Goal: Task Accomplishment & Management: Complete application form

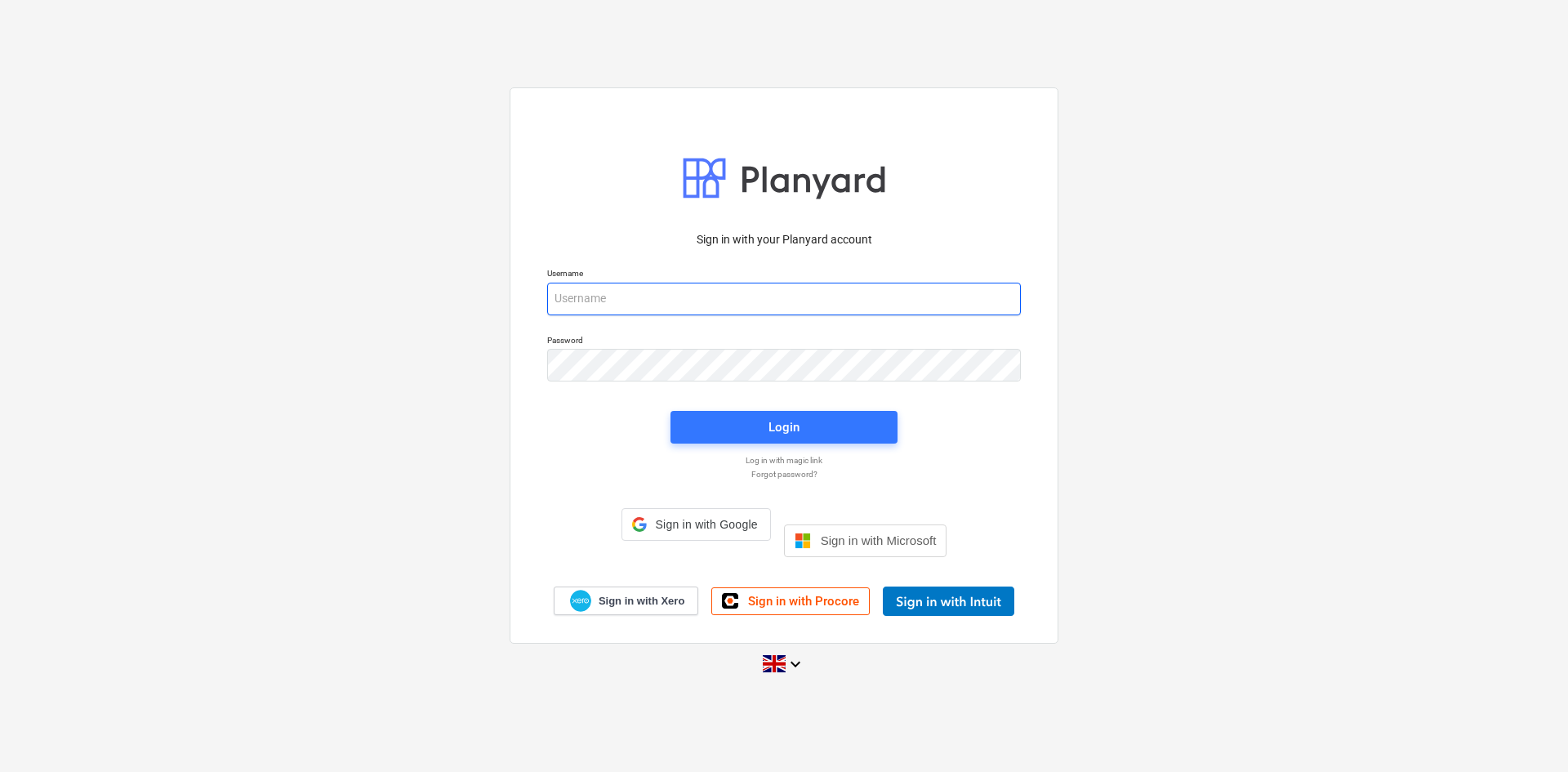
click at [748, 298] on input "email" at bounding box center [784, 299] width 474 height 33
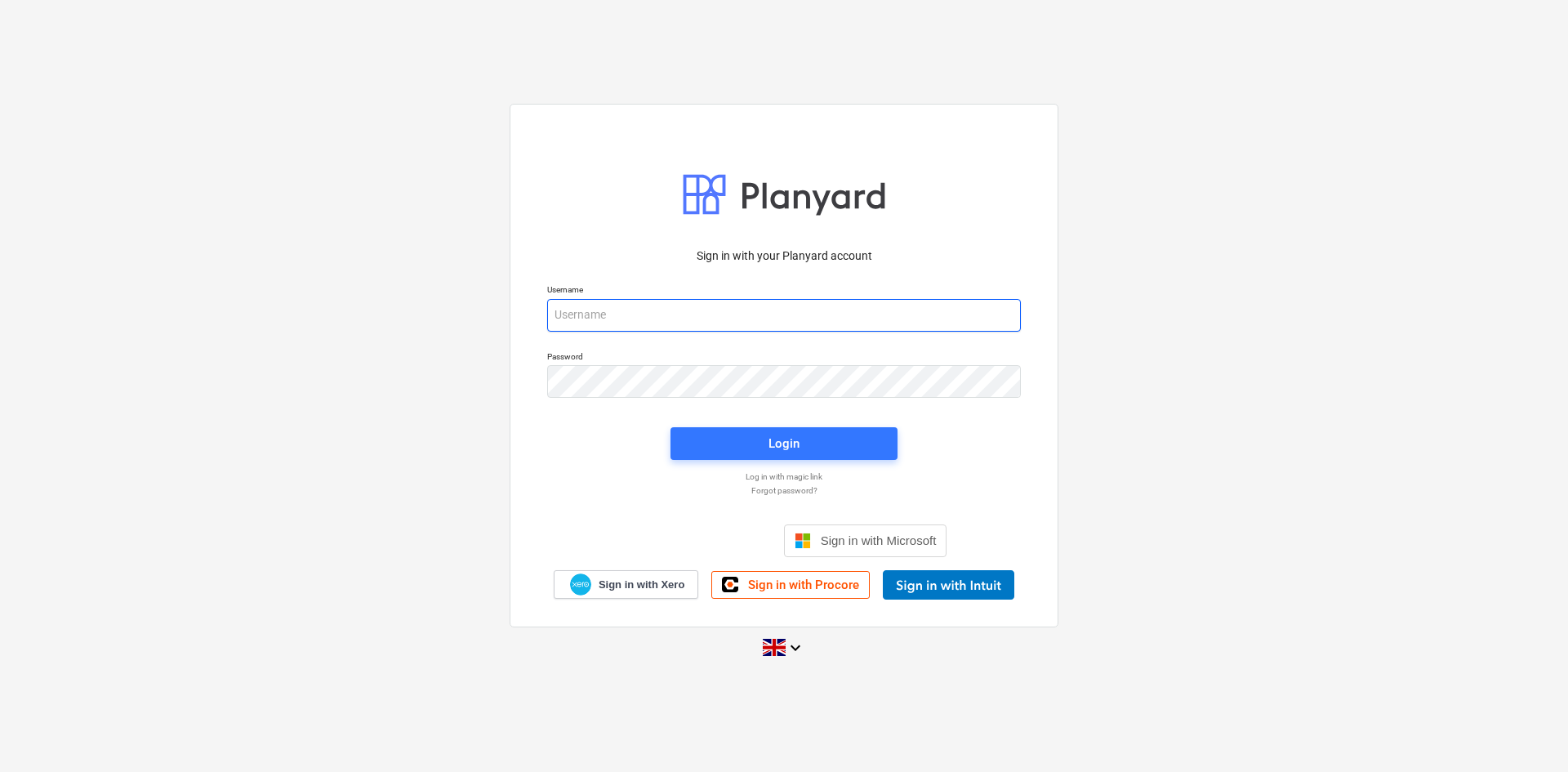
type input "[PERSON_NAME][EMAIL_ADDRESS][PERSON_NAME][DOMAIN_NAME]"
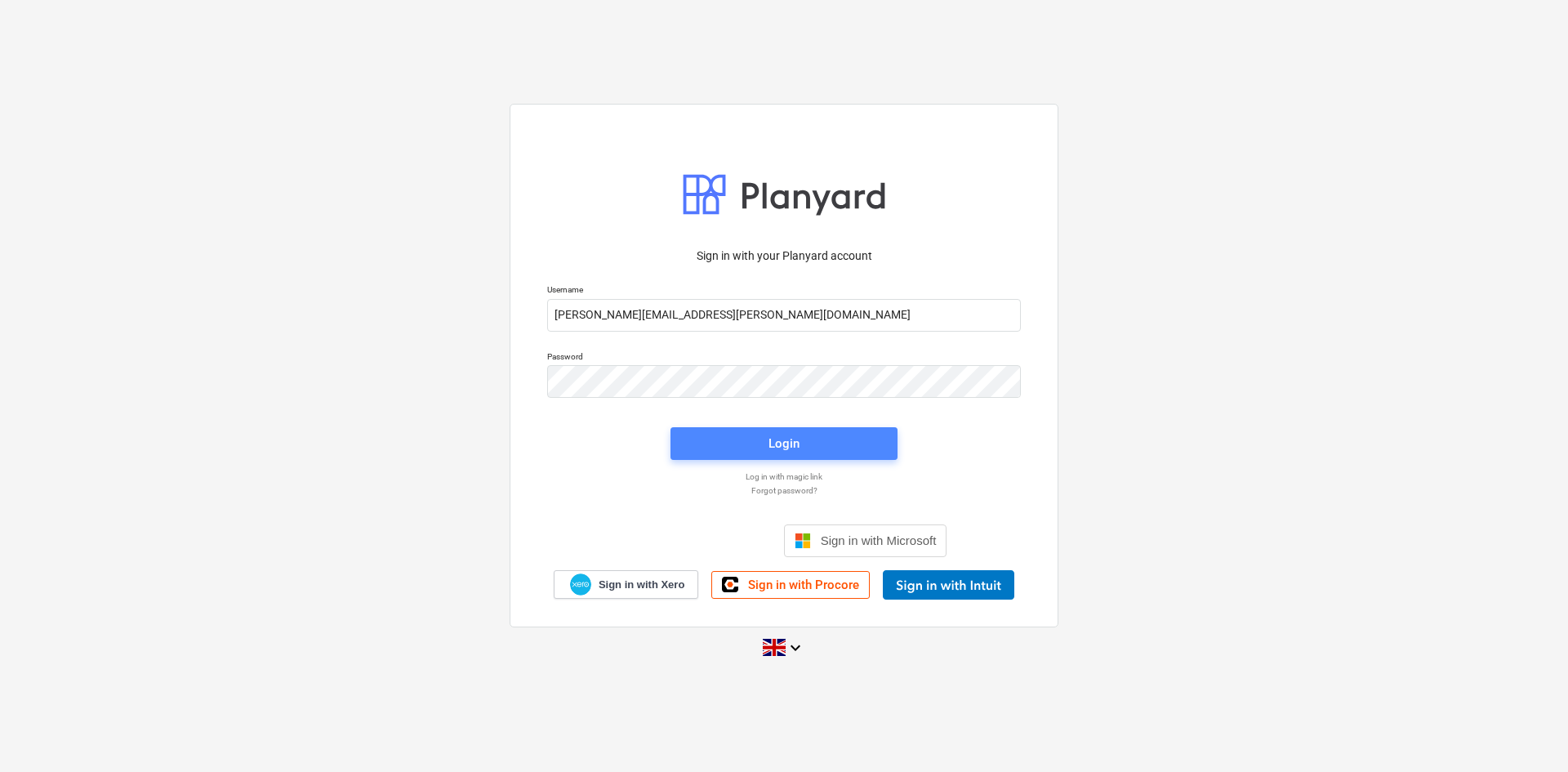
click at [739, 448] on span "Login" at bounding box center [784, 443] width 187 height 22
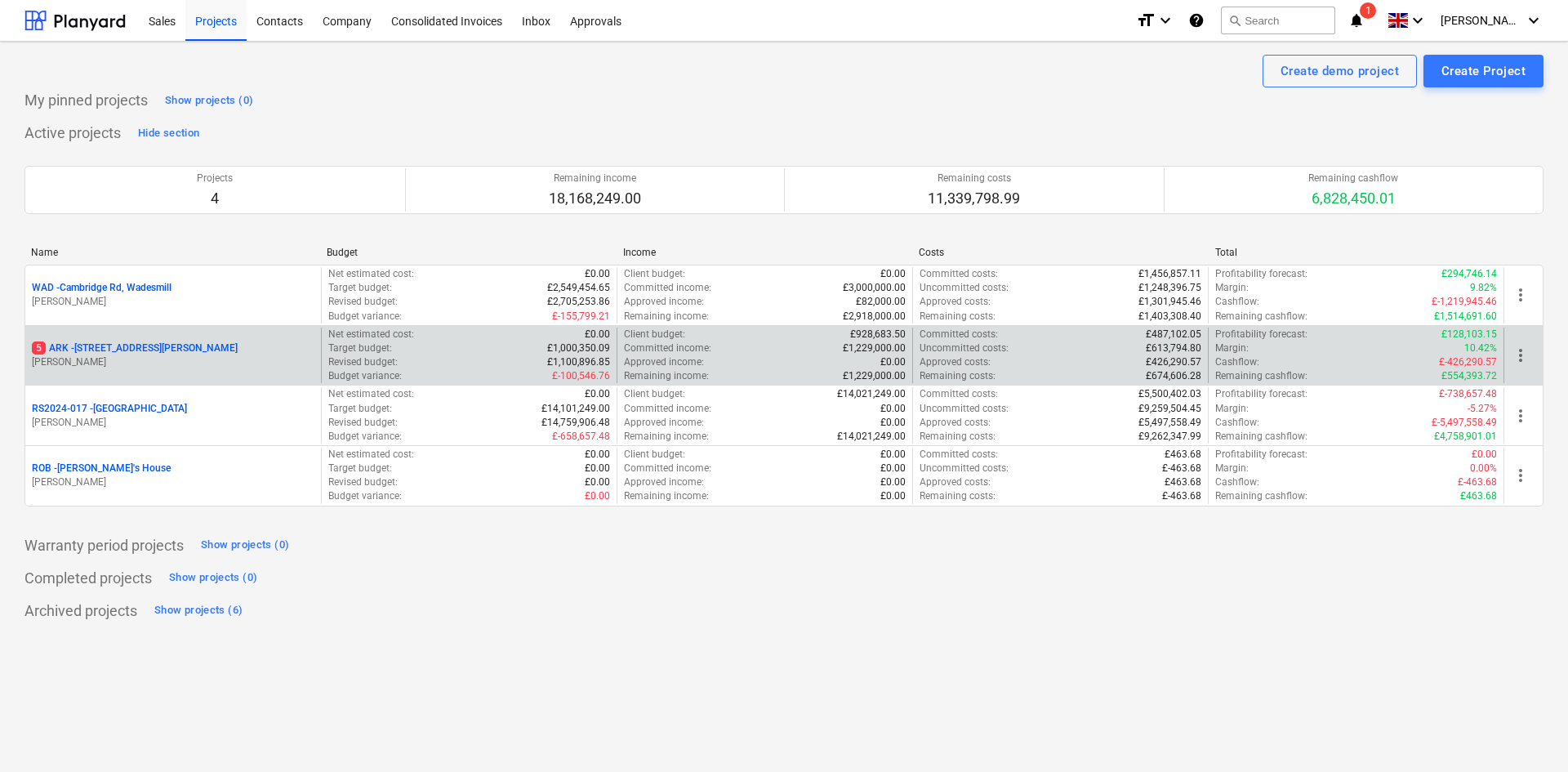
click at [141, 345] on p "5 ARK - 2 Galley [PERSON_NAME]" at bounding box center [135, 348] width 206 height 14
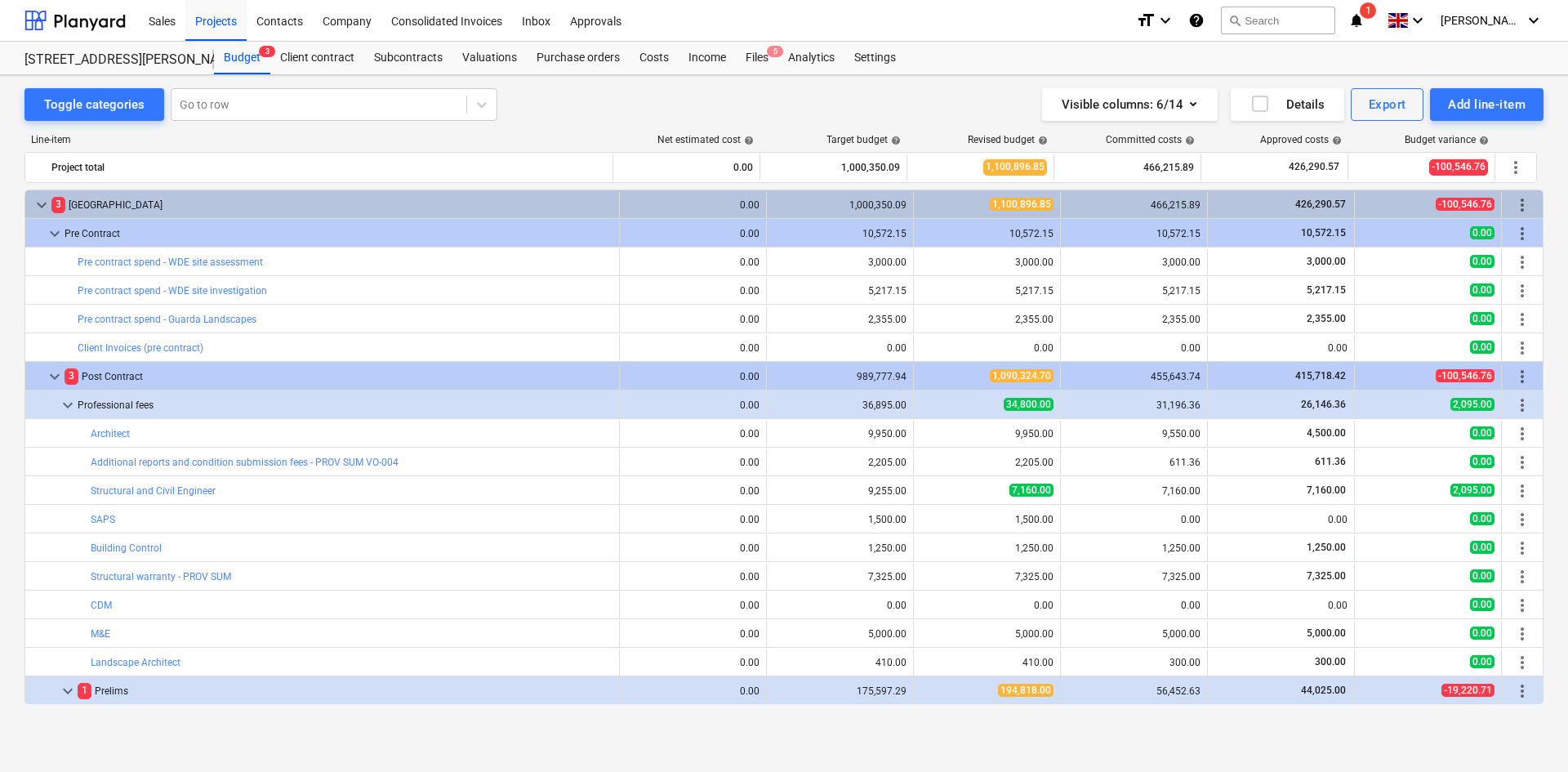
scroll to position [490, 0]
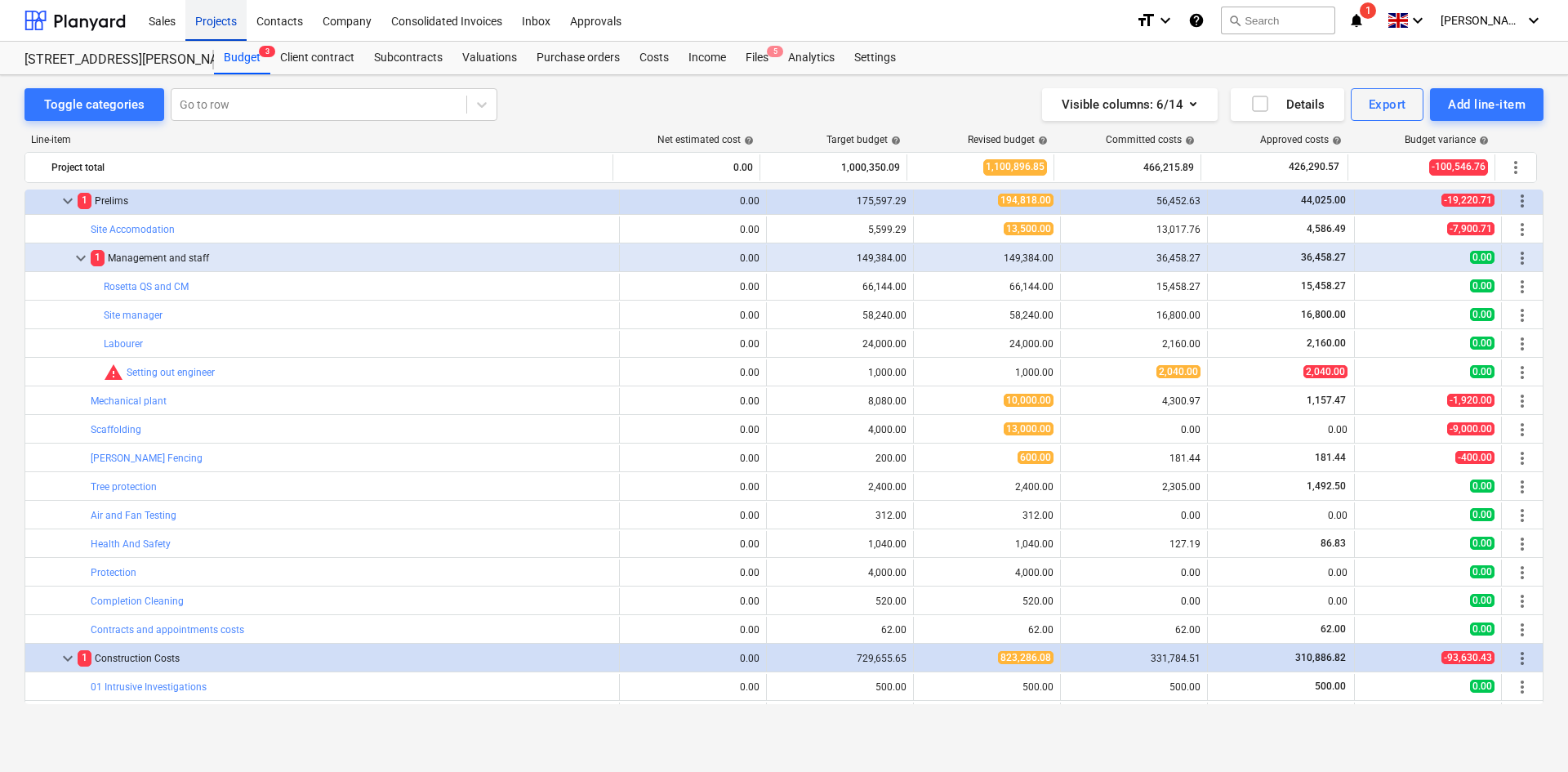
click at [228, 31] on div "Projects" at bounding box center [216, 20] width 61 height 41
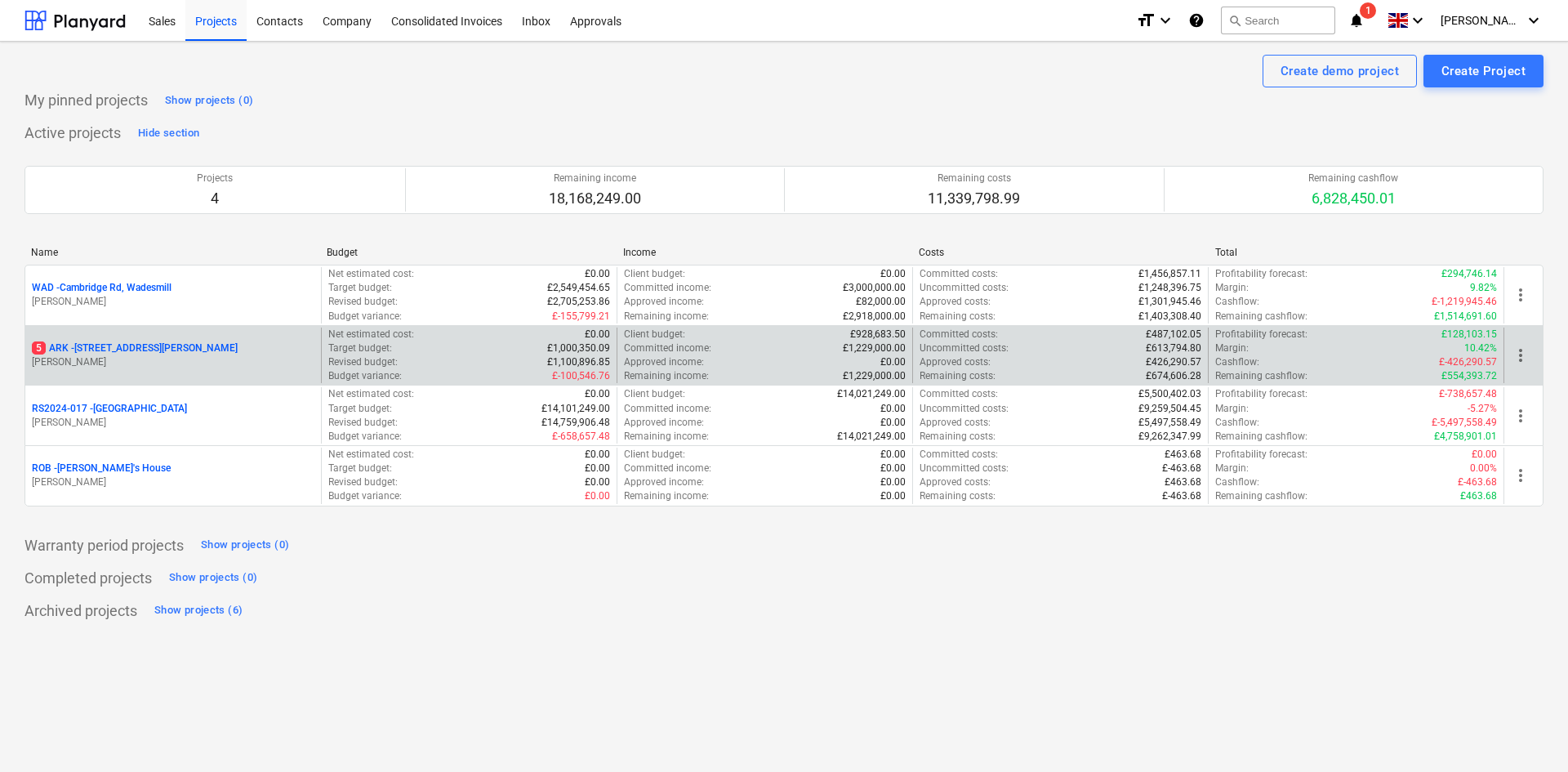
click at [168, 353] on div "5 ARK - 2 Galley [PERSON_NAME]" at bounding box center [173, 348] width 283 height 14
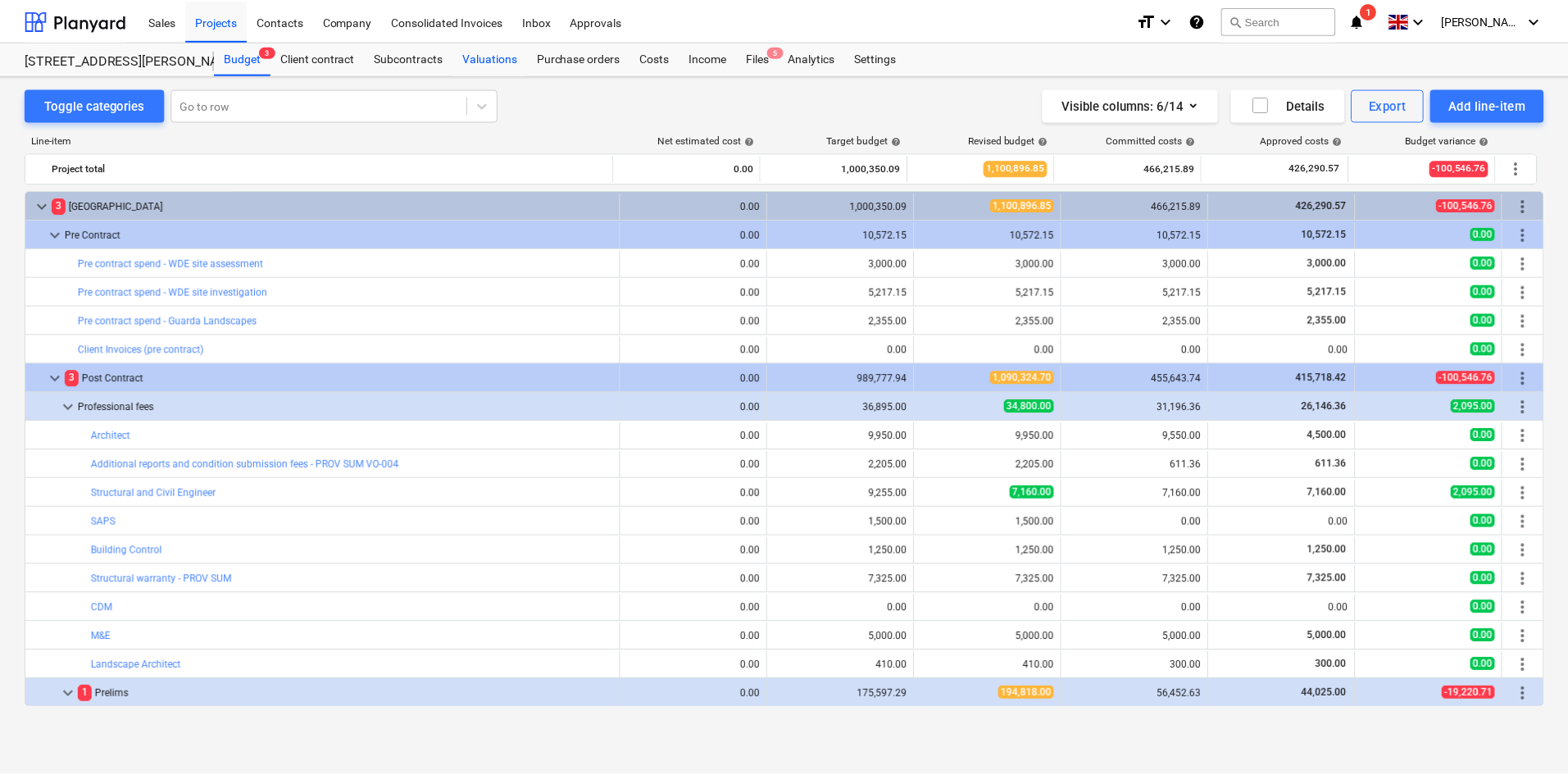
scroll to position [492, 0]
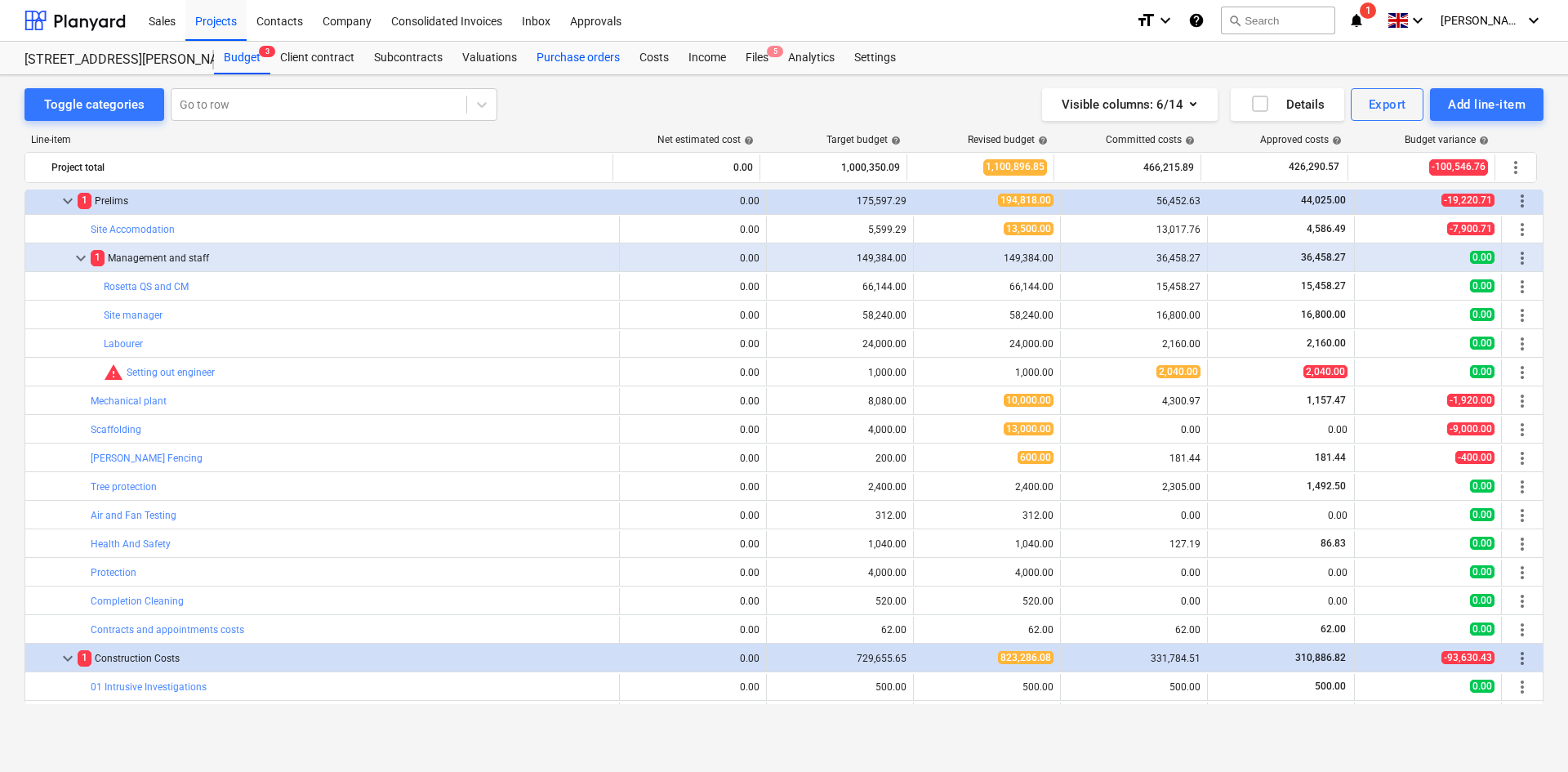
click at [572, 60] on div "Purchase orders" at bounding box center [578, 57] width 103 height 33
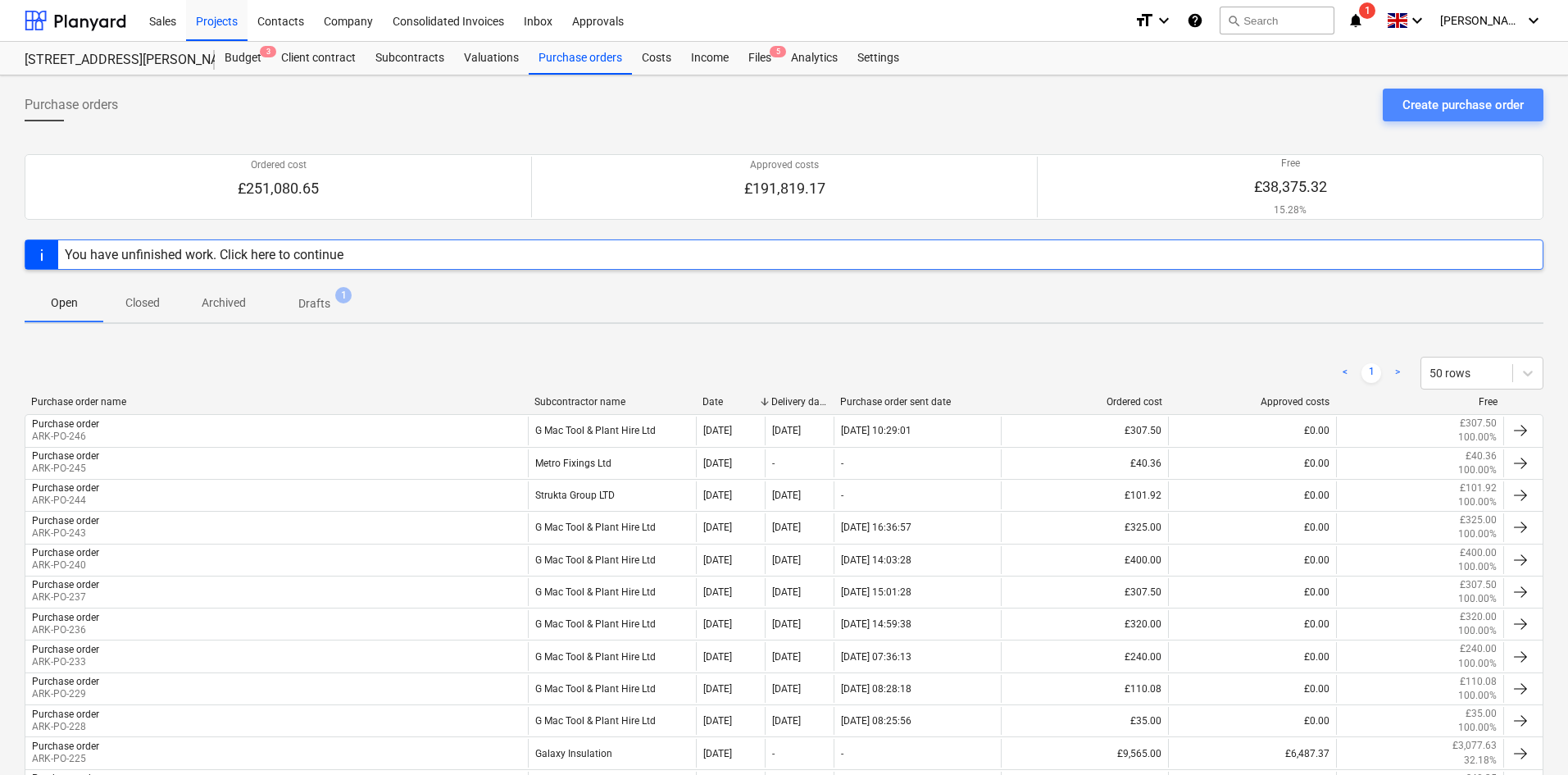
click at [1454, 104] on div "Create purchase order" at bounding box center [1463, 104] width 121 height 22
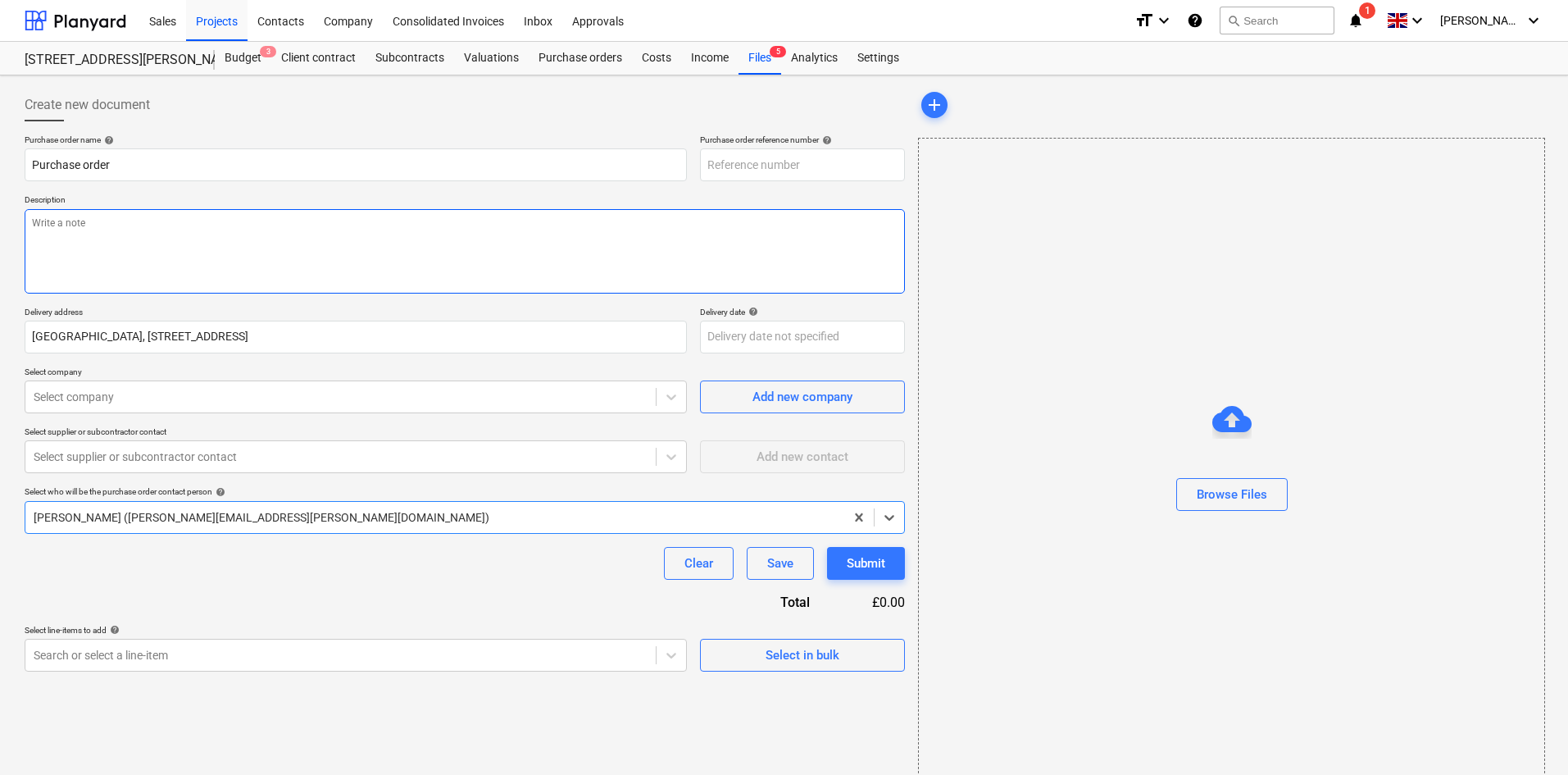
type textarea "x"
type input "ARK-PO-247"
click at [277, 241] on textarea at bounding box center [465, 251] width 880 height 85
paste textarea "@ £20.37 per 25l?"
type textarea "x"
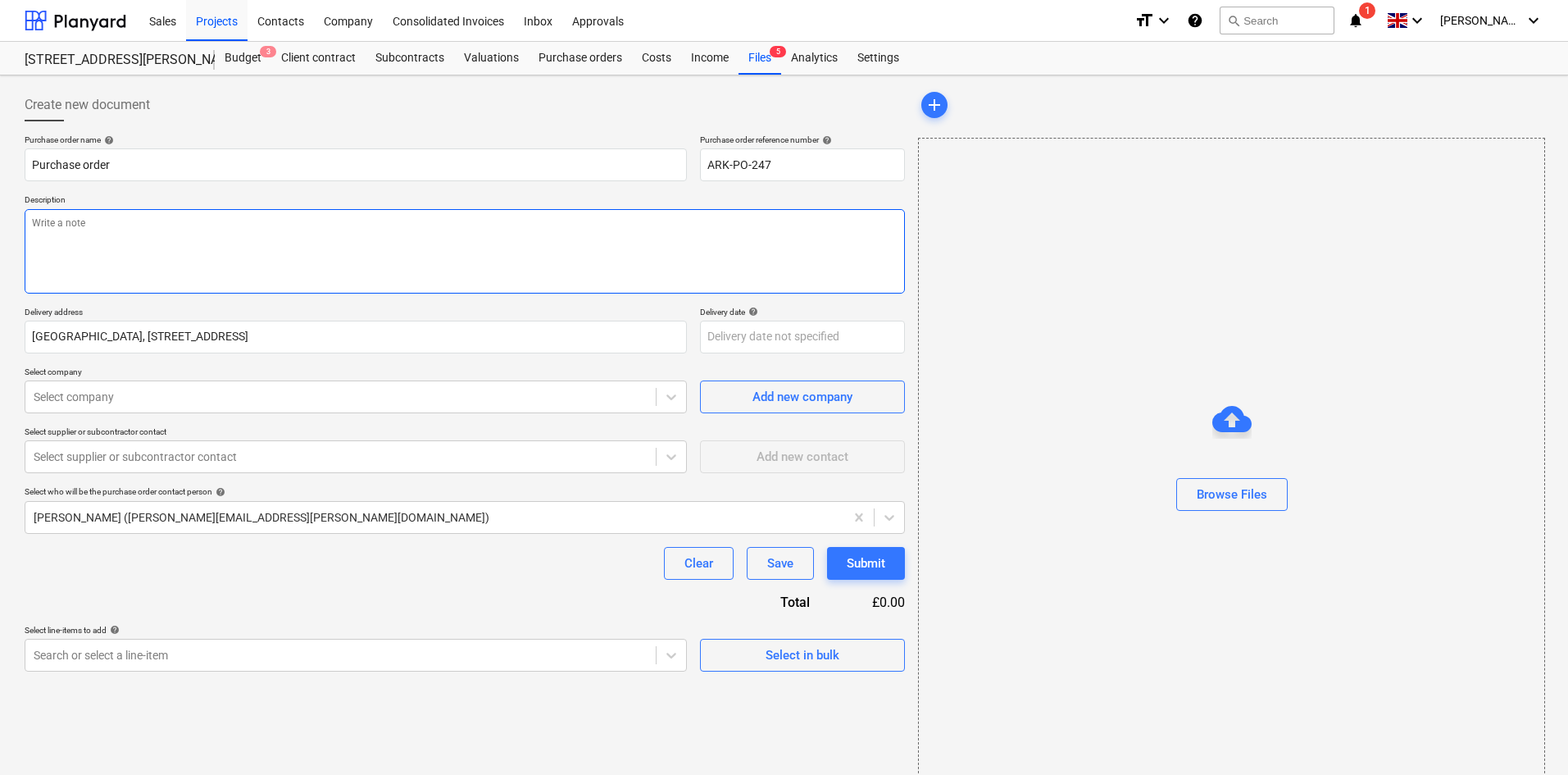
type textarea "@ £20.37 per 25l?"
type textarea "x"
type textarea "@ £20.37 per 25l?"
type textarea "x"
type textarea "@ £20.37 per 25l"
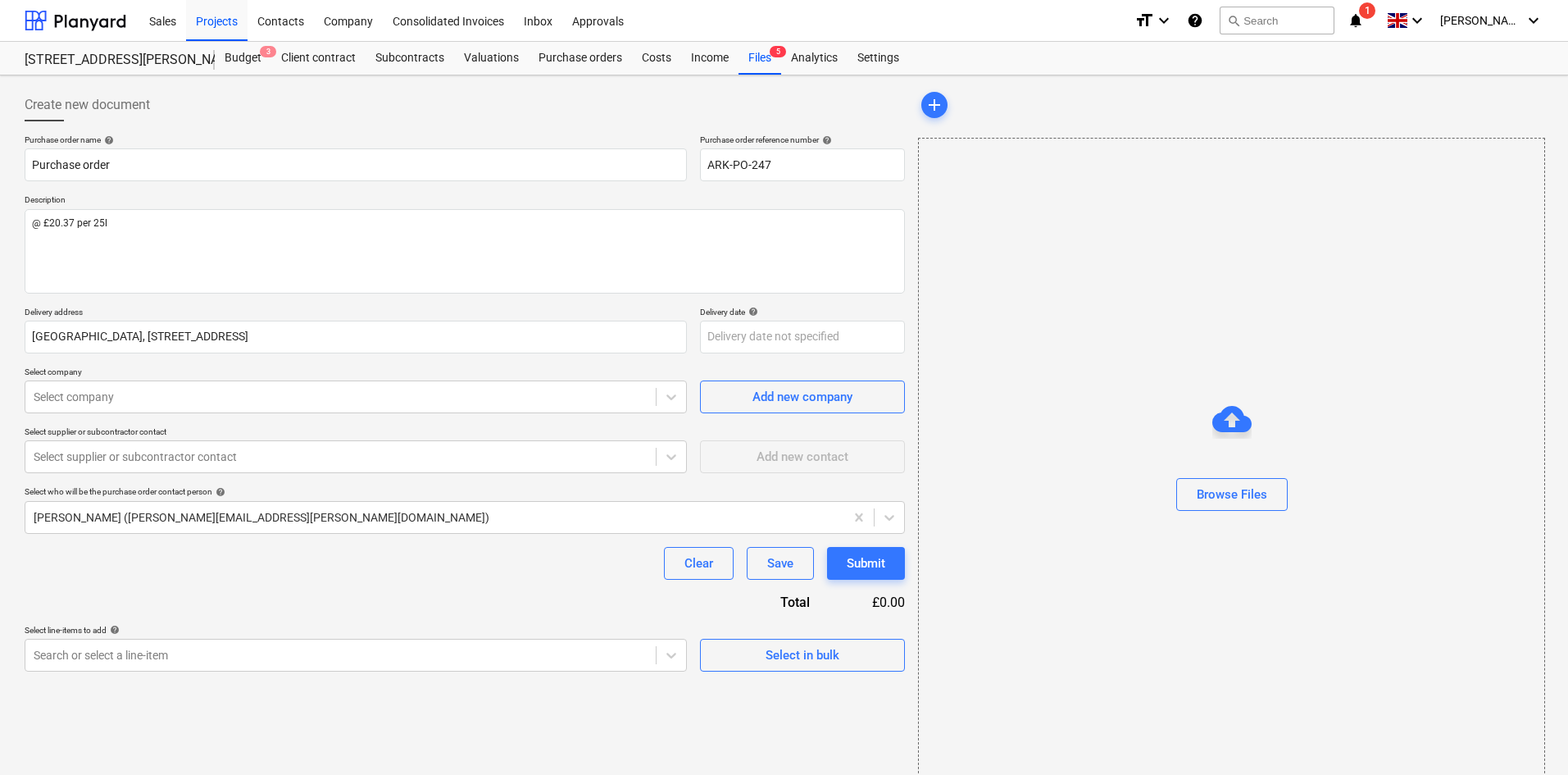
click at [20, 222] on div "Create new document Purchase order name help Purchase order Purchase order refe…" at bounding box center [465, 436] width 894 height 710
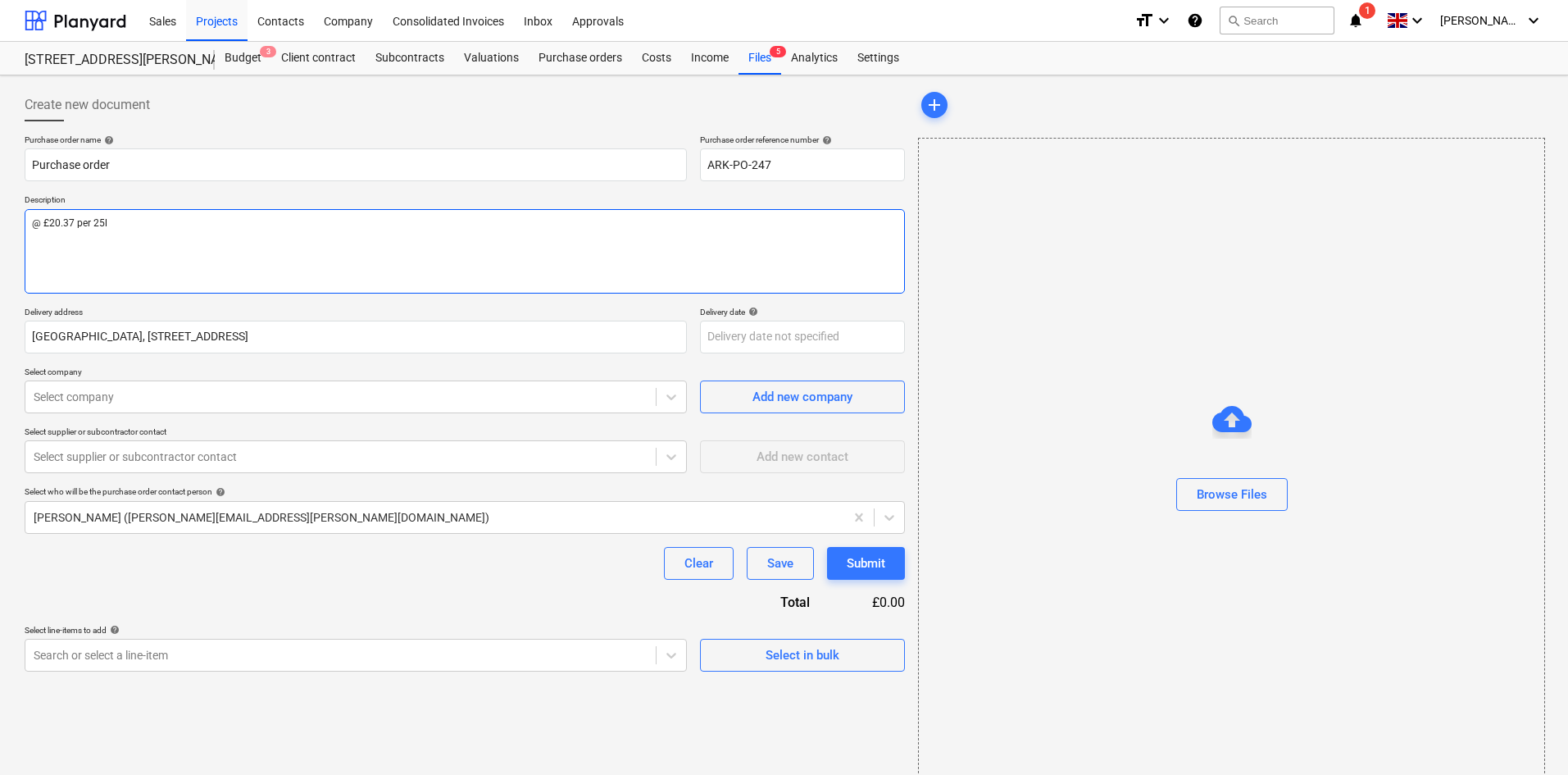
click at [37, 221] on textarea "@ £20.37 per 25l" at bounding box center [465, 251] width 880 height 85
type textarea "x"
type textarea "F@ £20.37 per 25l"
type textarea "x"
type textarea "Fe@ £20.37 per 25l"
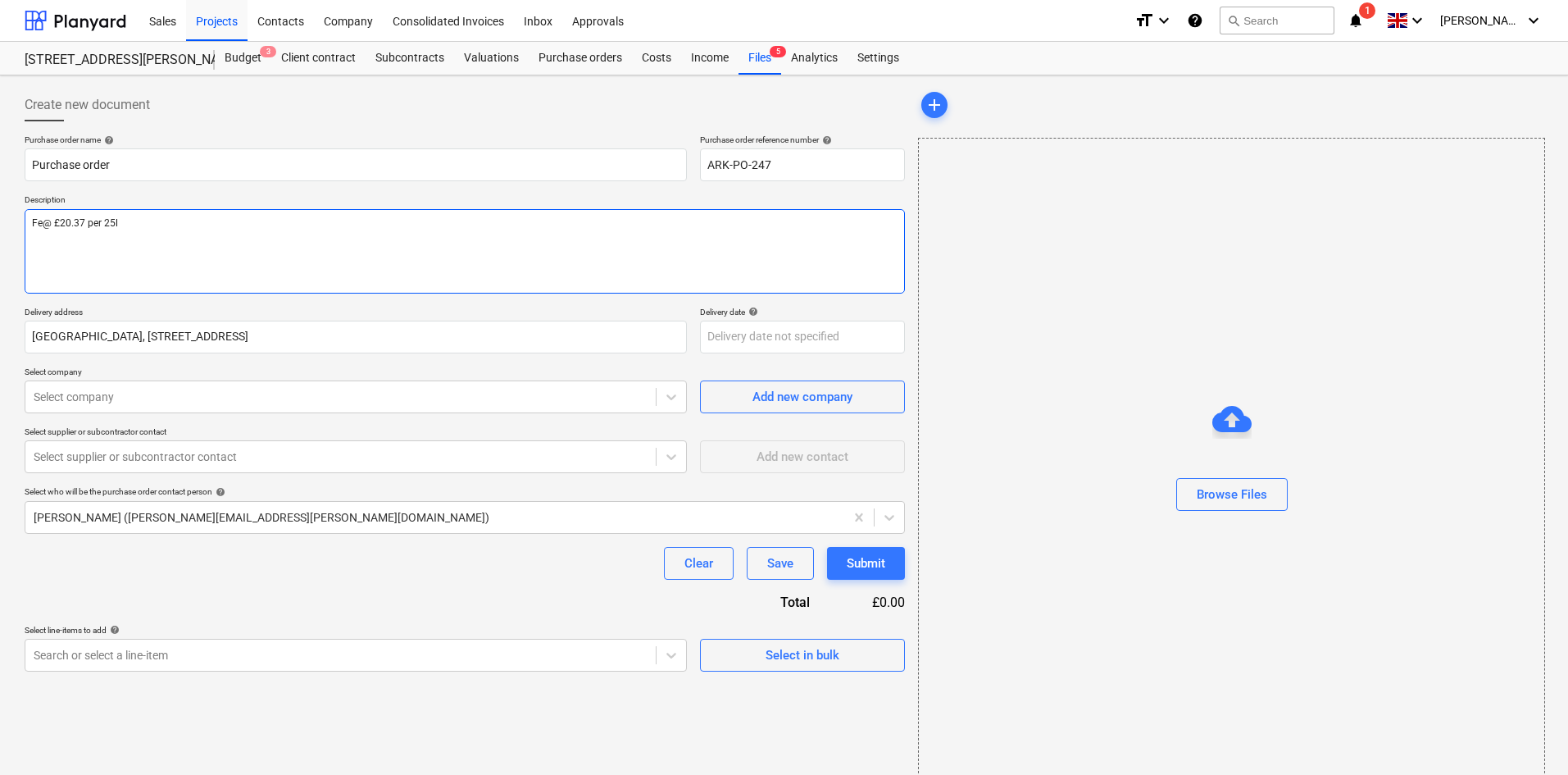
type textarea "x"
type textarea "Feb@ £20.37 per 25l"
type textarea "x"
type textarea "Febm@ £20.37 per 25l"
type textarea "x"
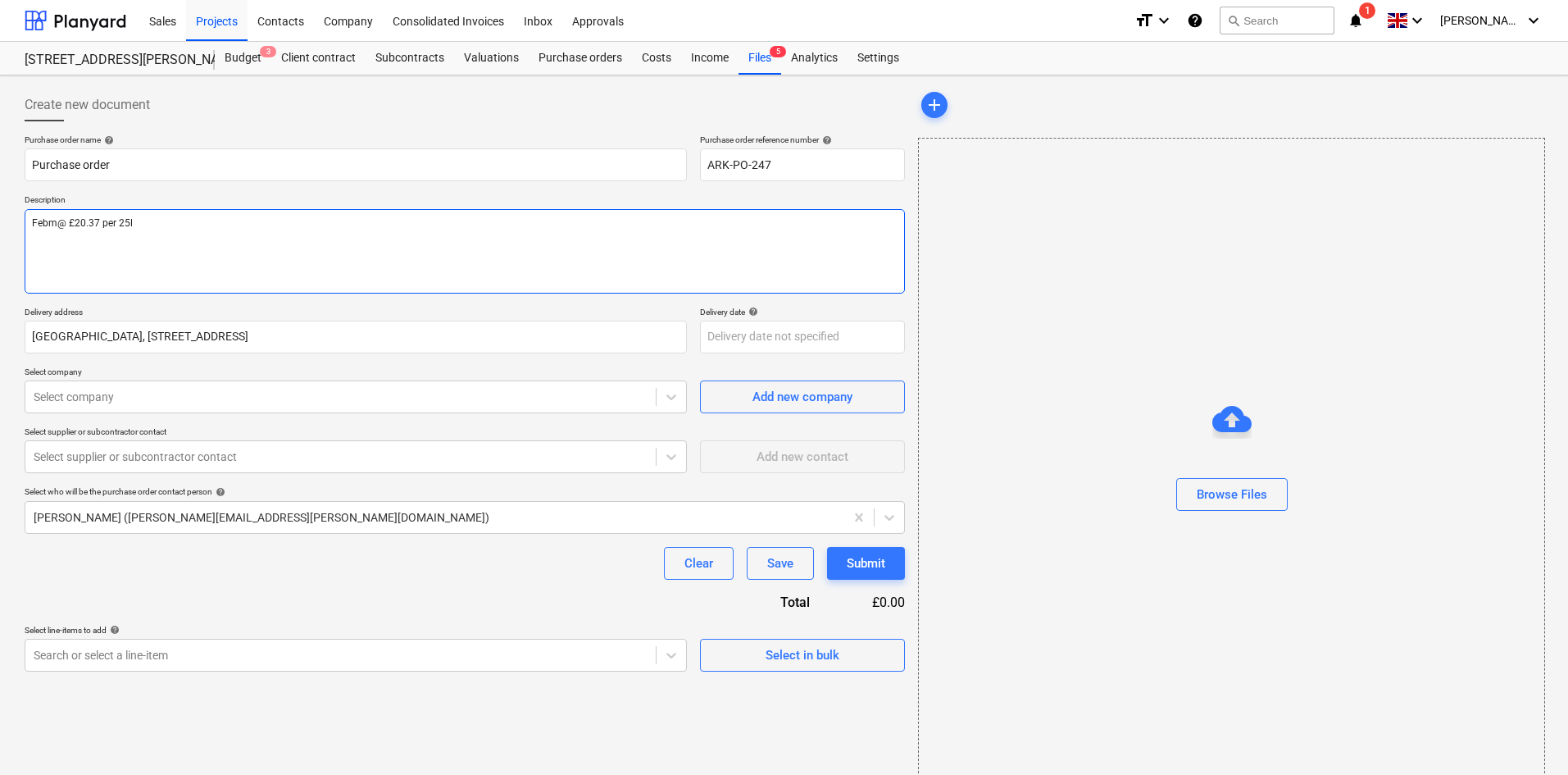
type textarea "Febmi@ £20.37 per 25l"
type textarea "x"
type textarea "Febmix@ £20.37 per 25l"
type textarea "x"
type textarea "Febmix @ £20.37 per 25l"
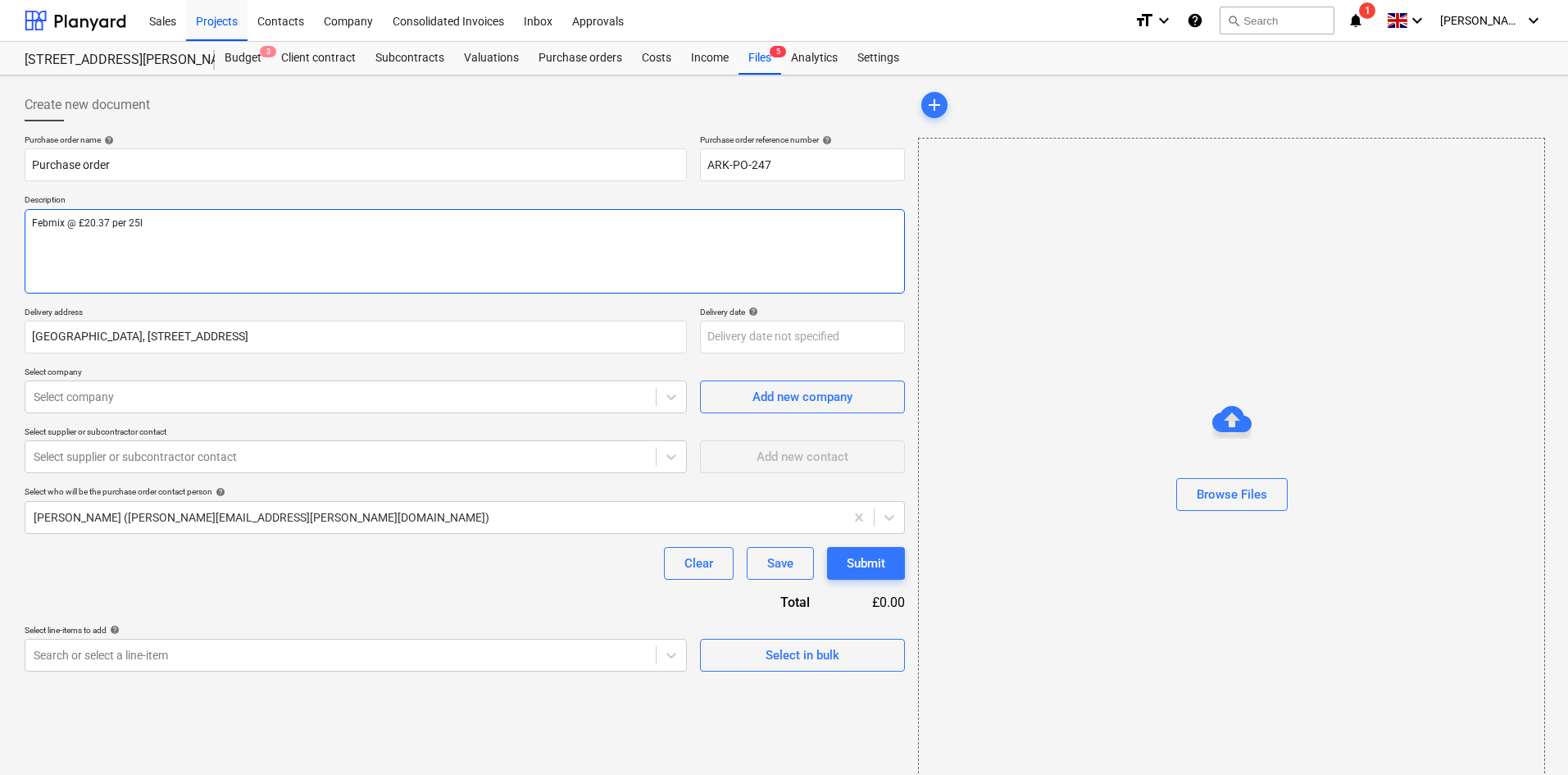
click at [259, 227] on textarea "Febmix @ £20.37 per 25l" at bounding box center [465, 251] width 880 height 85
drag, startPoint x: 192, startPoint y: 225, endPoint x: 67, endPoint y: 223, distance: 125.0
click at [67, 223] on textarea "Febmix @ £20.37 per 25l" at bounding box center [465, 251] width 880 height 85
type textarea "x"
click at [309, 228] on textarea "Febmix" at bounding box center [465, 251] width 880 height 85
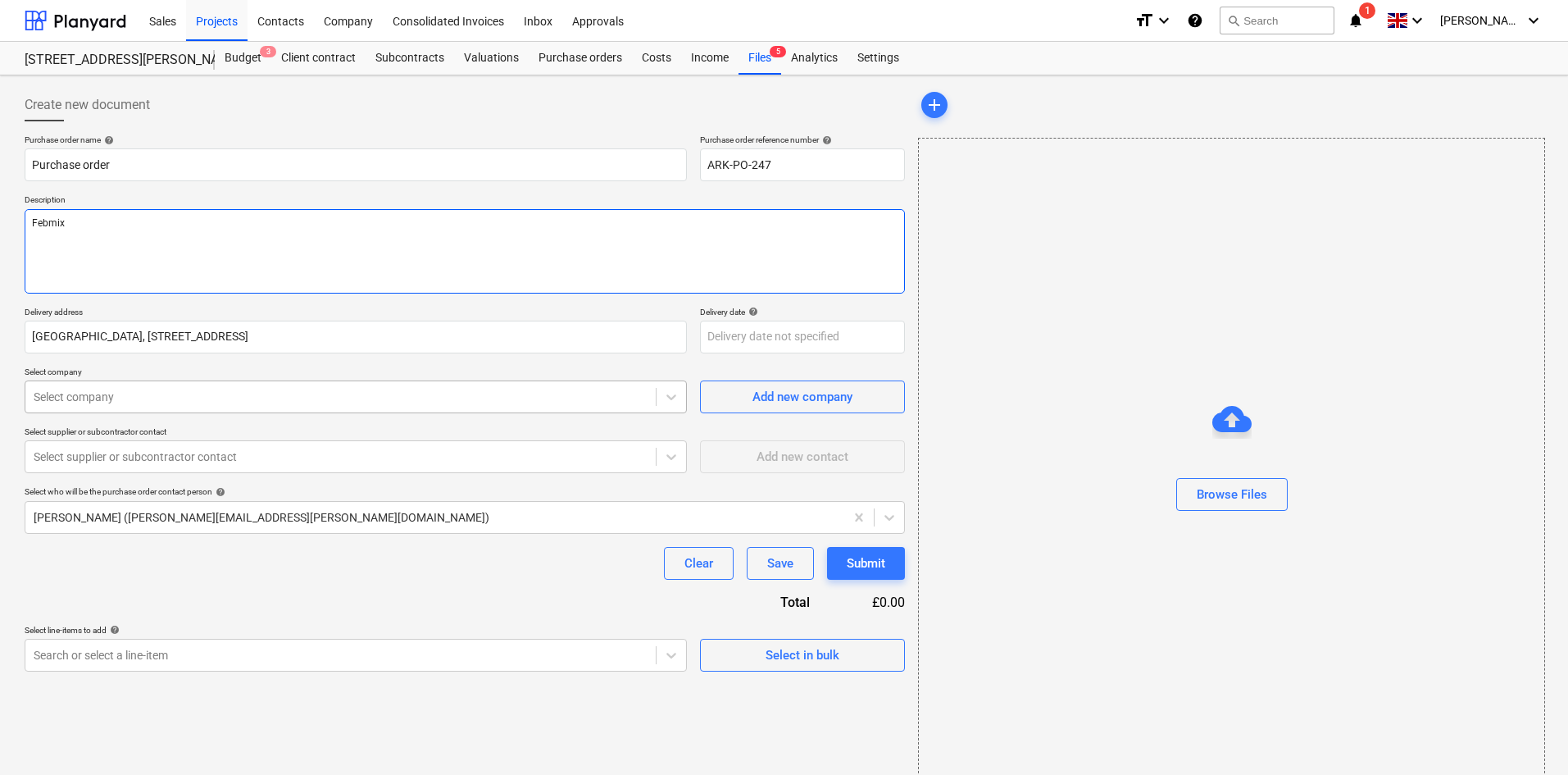
type textarea "Febmix"
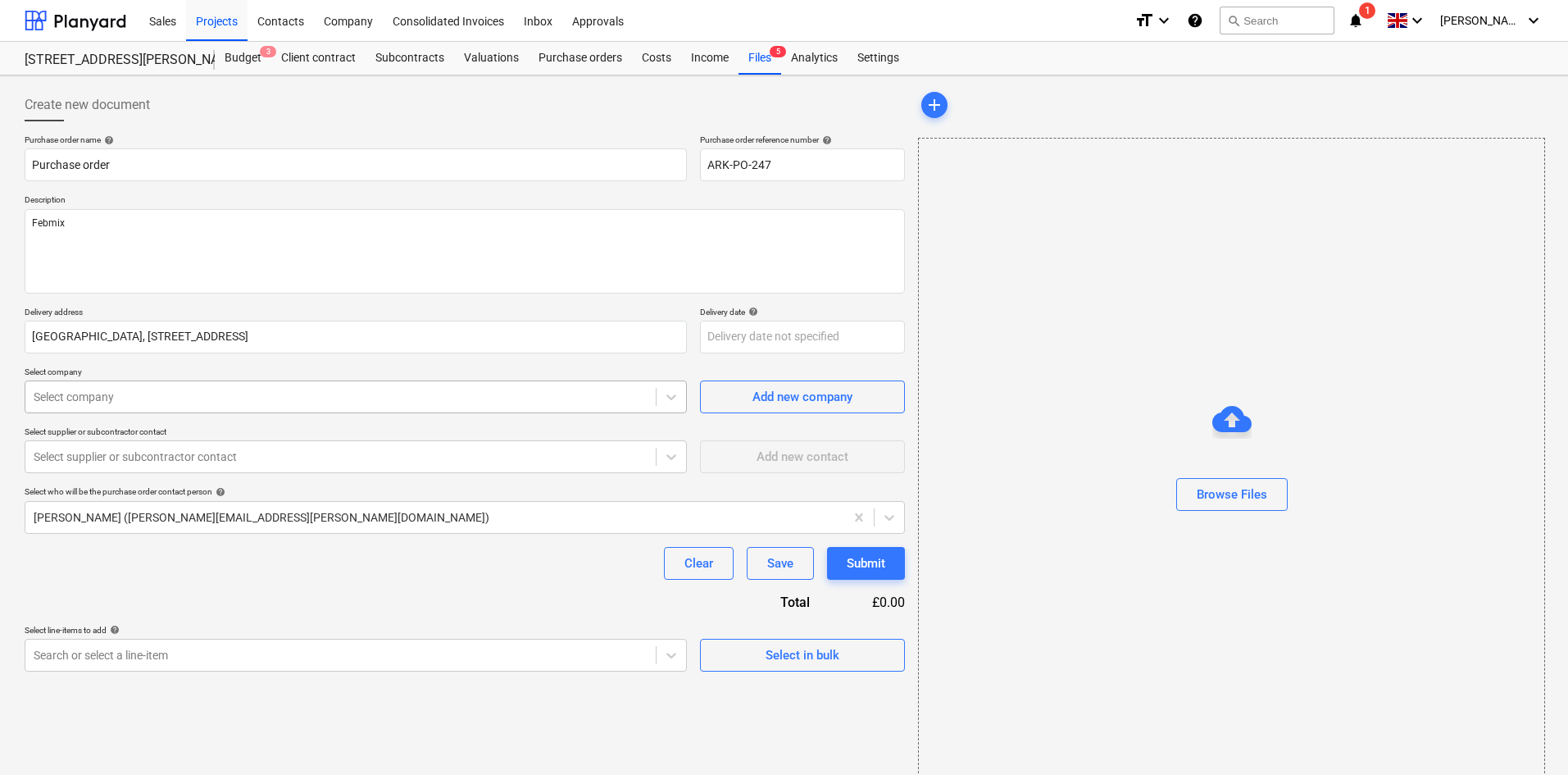
click at [182, 392] on div at bounding box center [341, 396] width 614 height 16
type textarea "x"
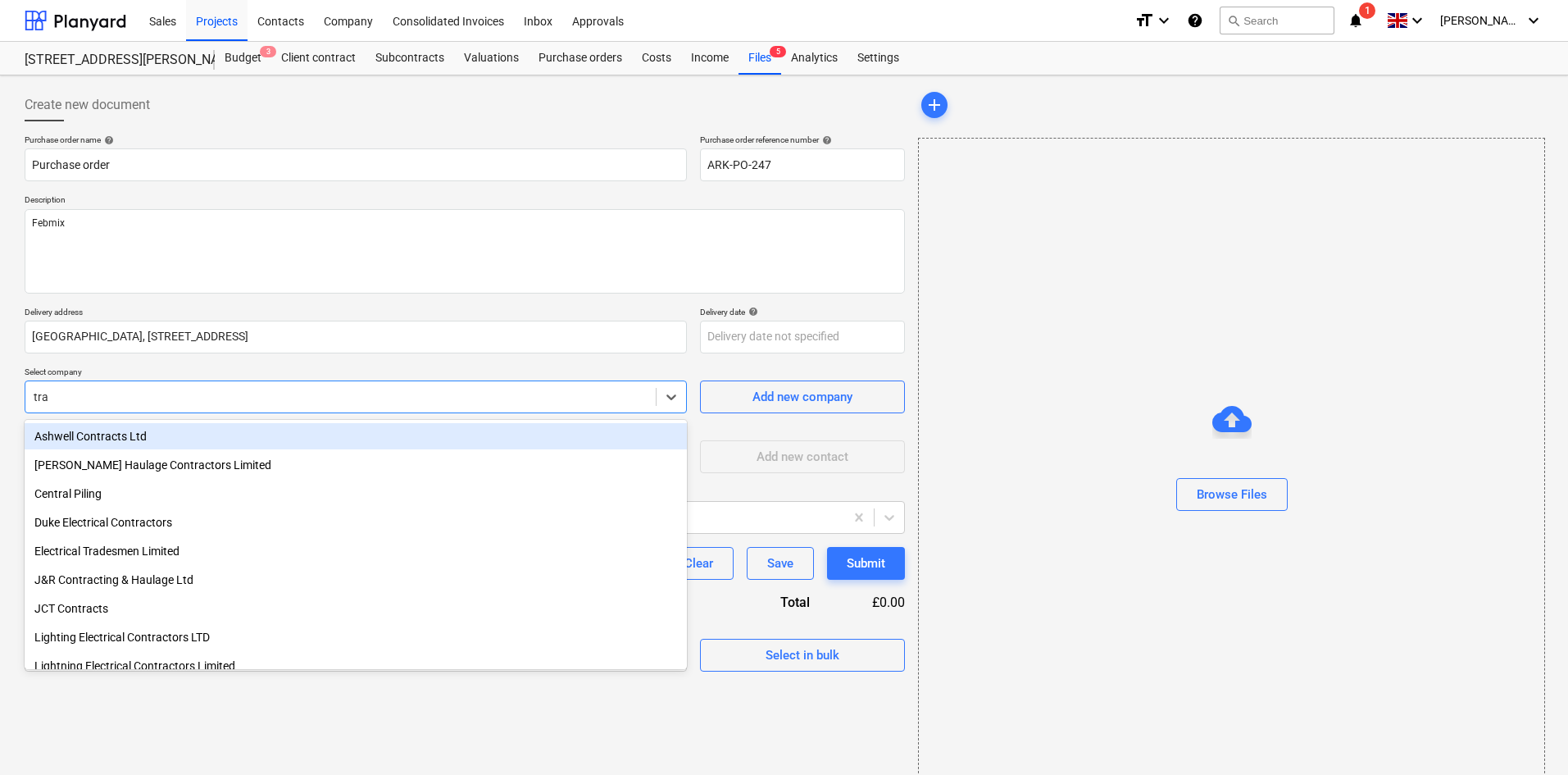
type input "trav"
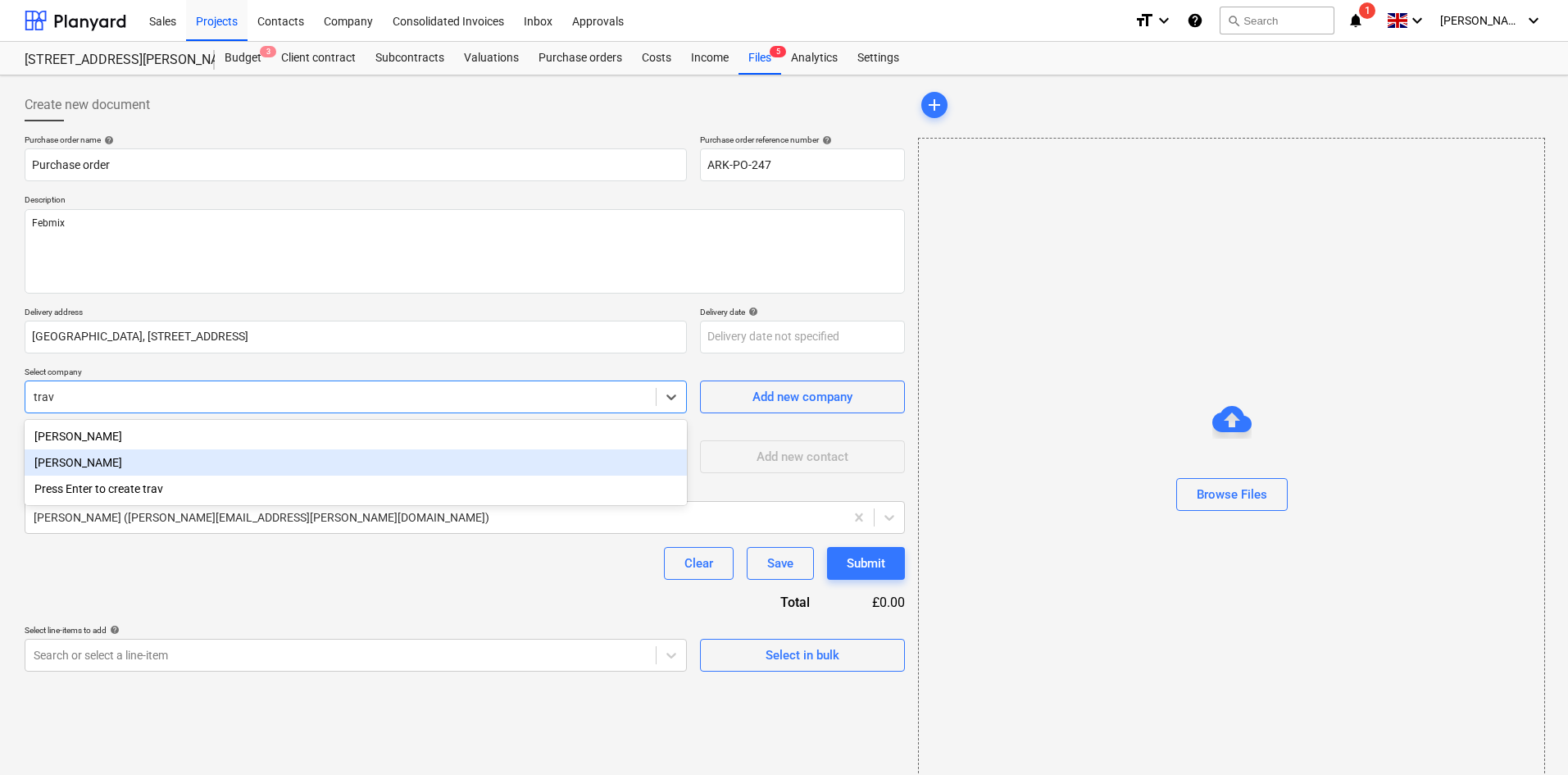
click at [203, 456] on div "[PERSON_NAME]" at bounding box center [356, 463] width 662 height 26
type textarea "x"
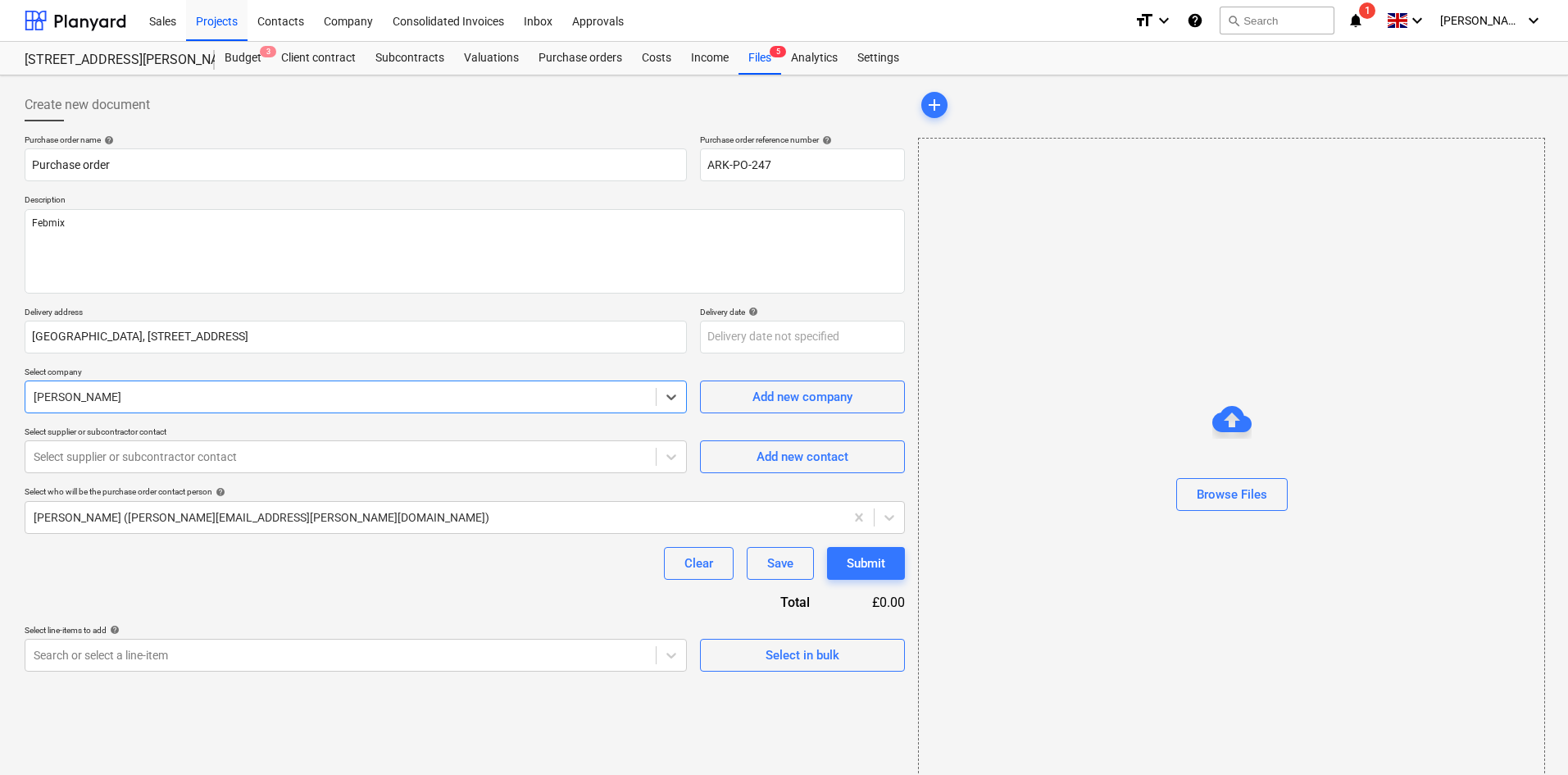
click at [203, 456] on div at bounding box center [341, 456] width 614 height 16
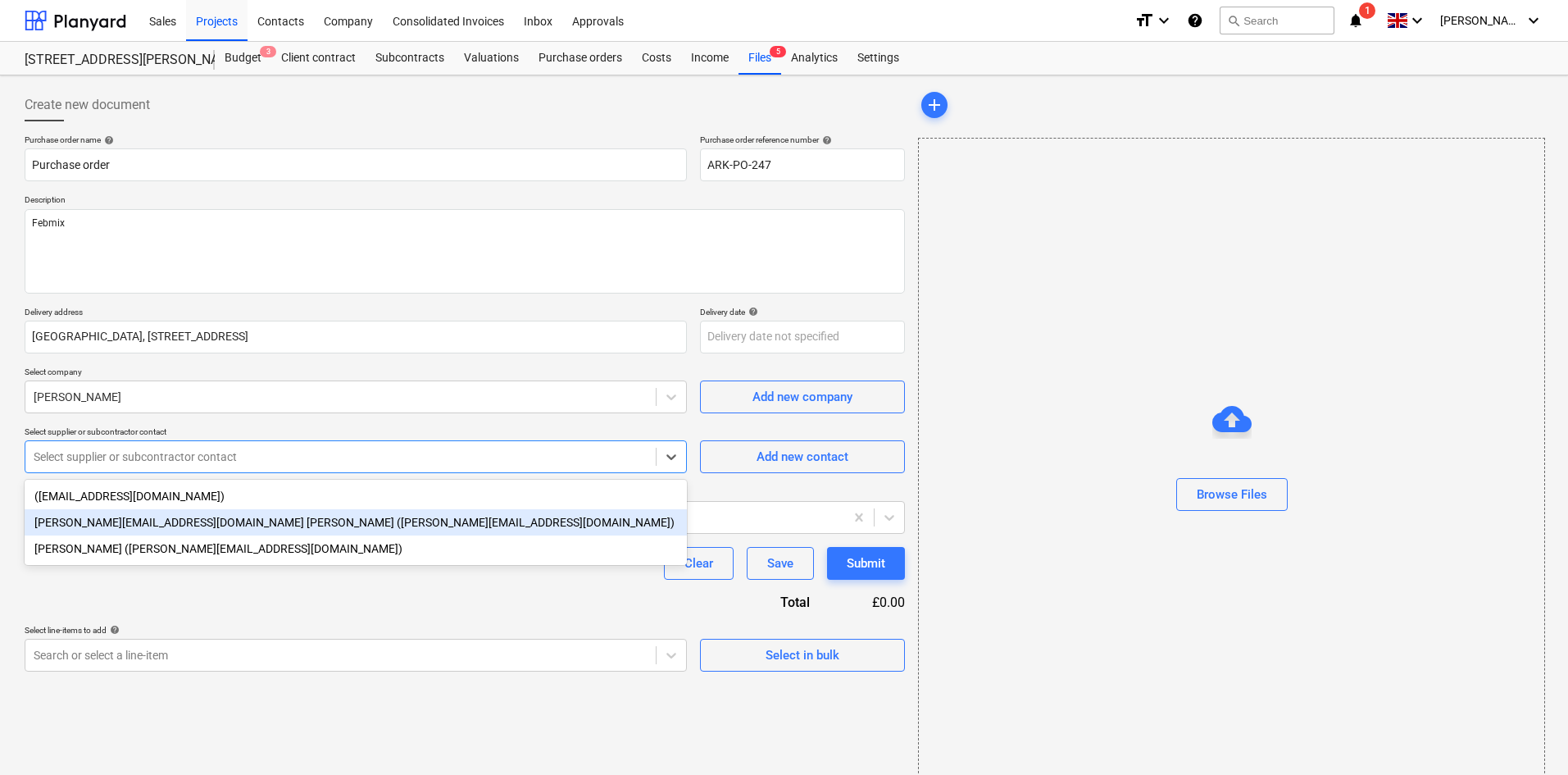
click at [206, 516] on div "[PERSON_NAME][EMAIL_ADDRESS][DOMAIN_NAME] [PERSON_NAME] ([PERSON_NAME][EMAIL_AD…" at bounding box center [356, 522] width 662 height 26
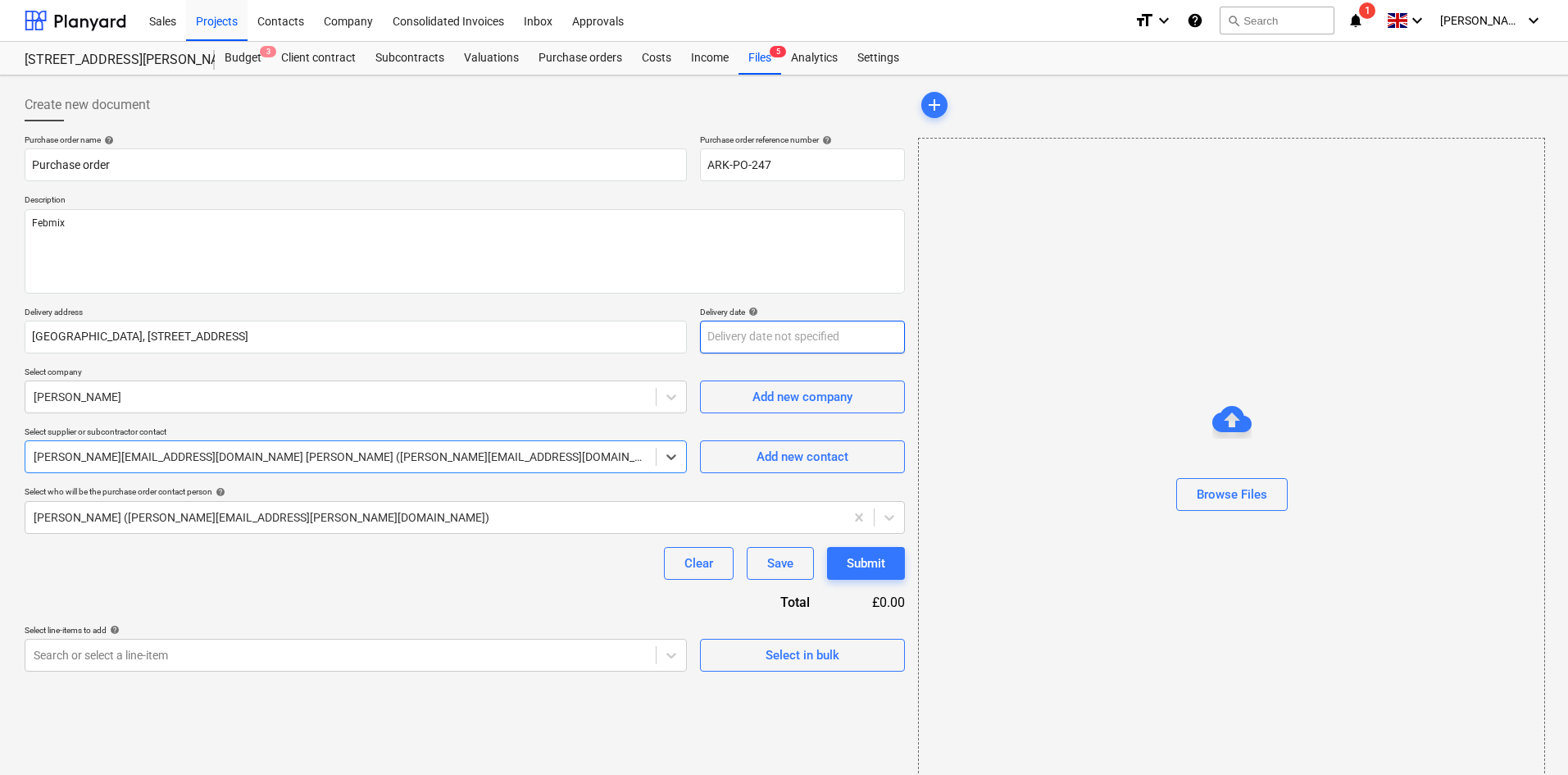
click at [750, 342] on body "Sales Projects Contacts Company Consolidated Invoices Inbox Approvals format_si…" at bounding box center [784, 388] width 1568 height 775
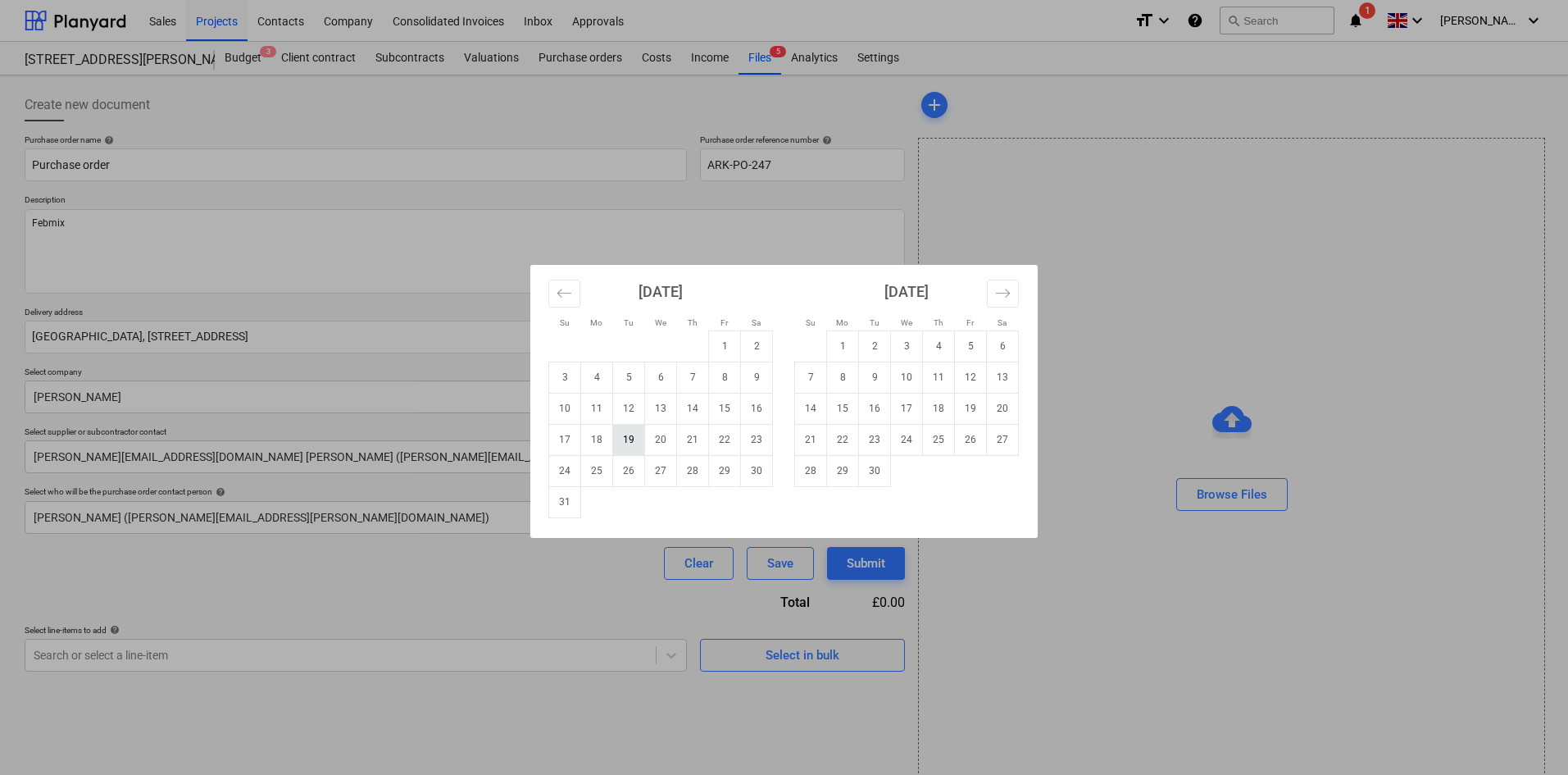
click at [630, 443] on td "19" at bounding box center [629, 439] width 32 height 31
type textarea "x"
type input "[DATE]"
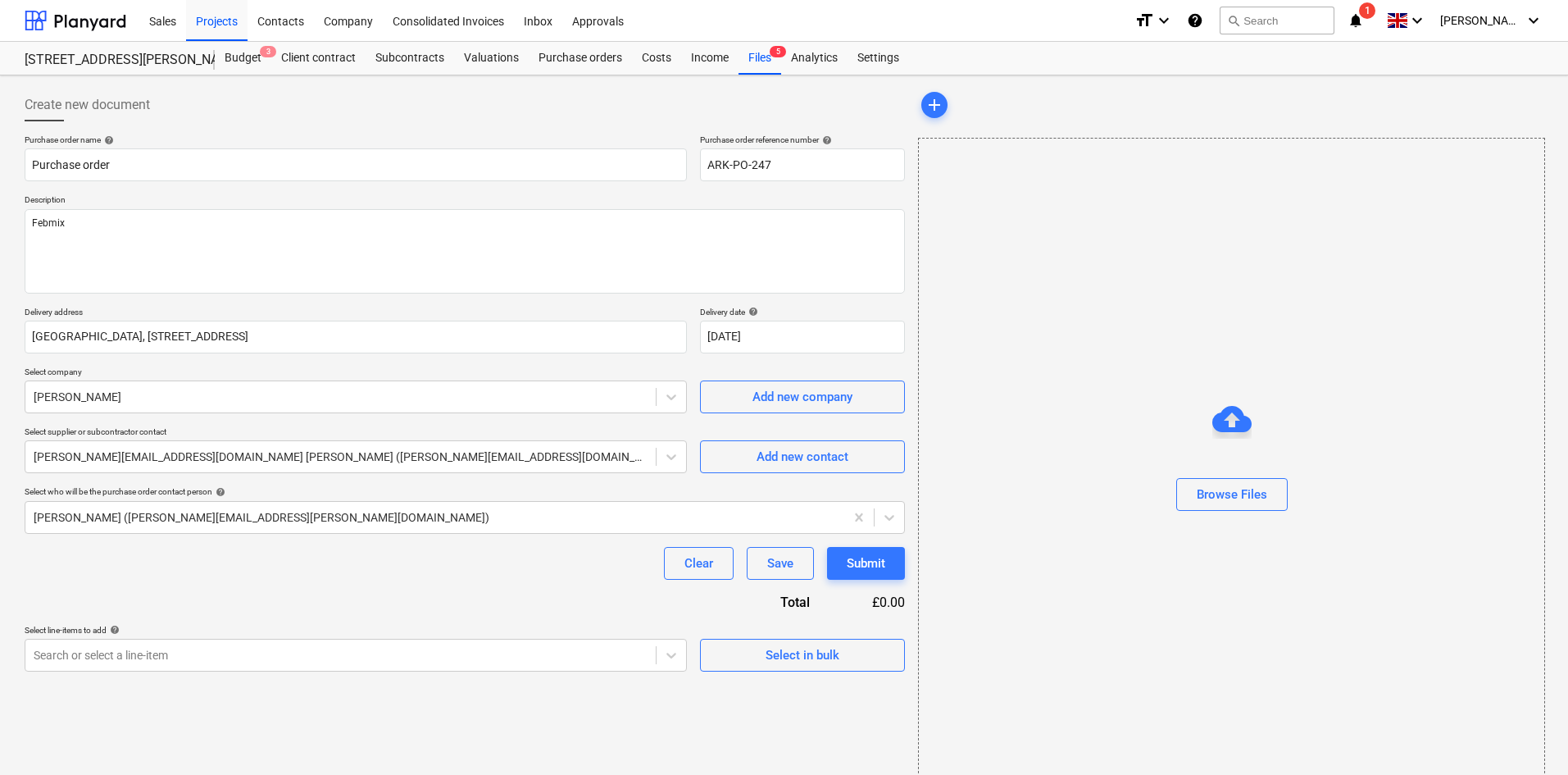
click at [533, 584] on div "Purchase order name help Purchase order Purchase order reference number help AR…" at bounding box center [465, 403] width 880 height 537
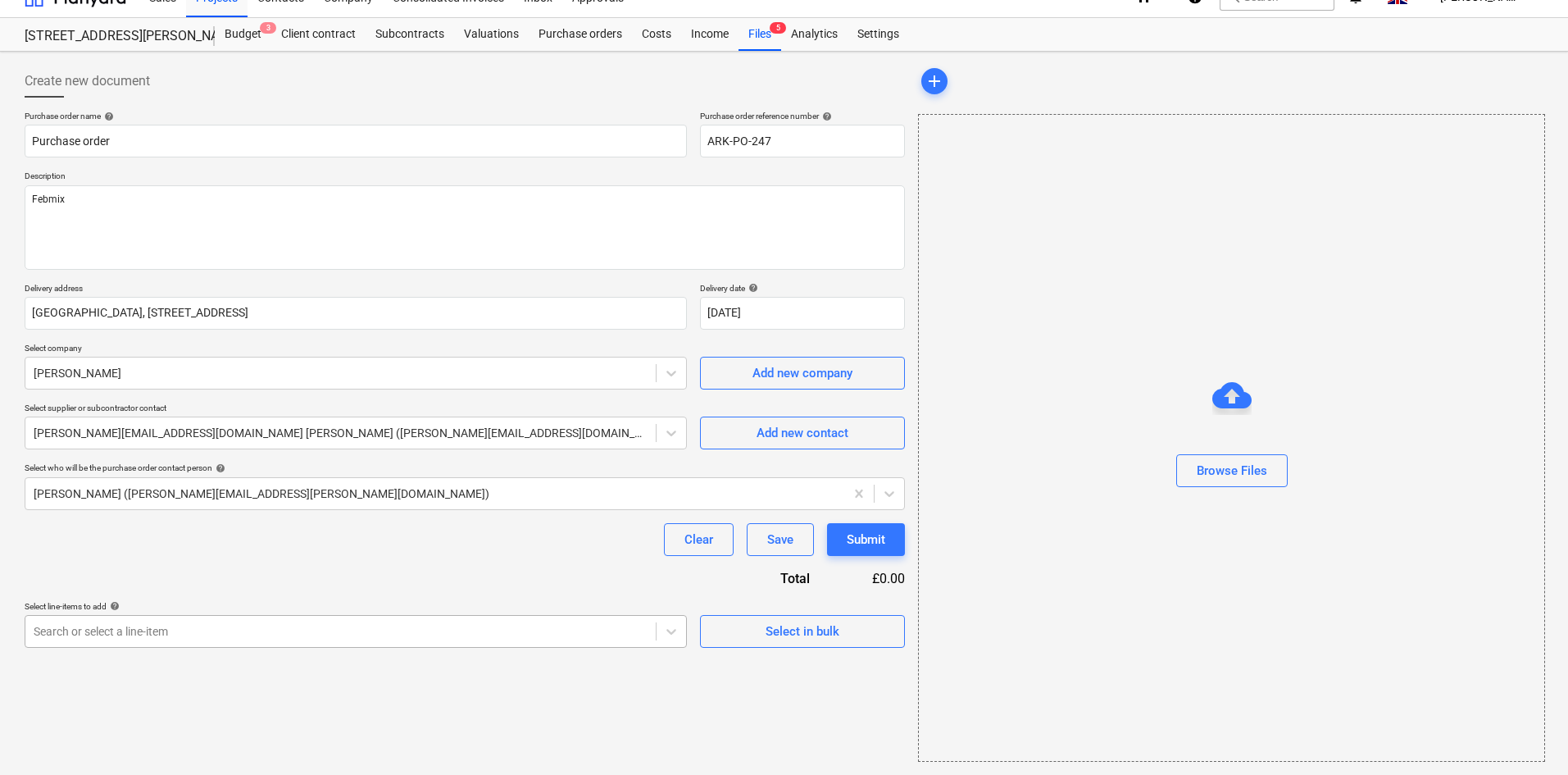
click at [437, 654] on body "Sales Projects Contacts Company Consolidated Invoices Inbox Approvals format_si…" at bounding box center [784, 364] width 1568 height 775
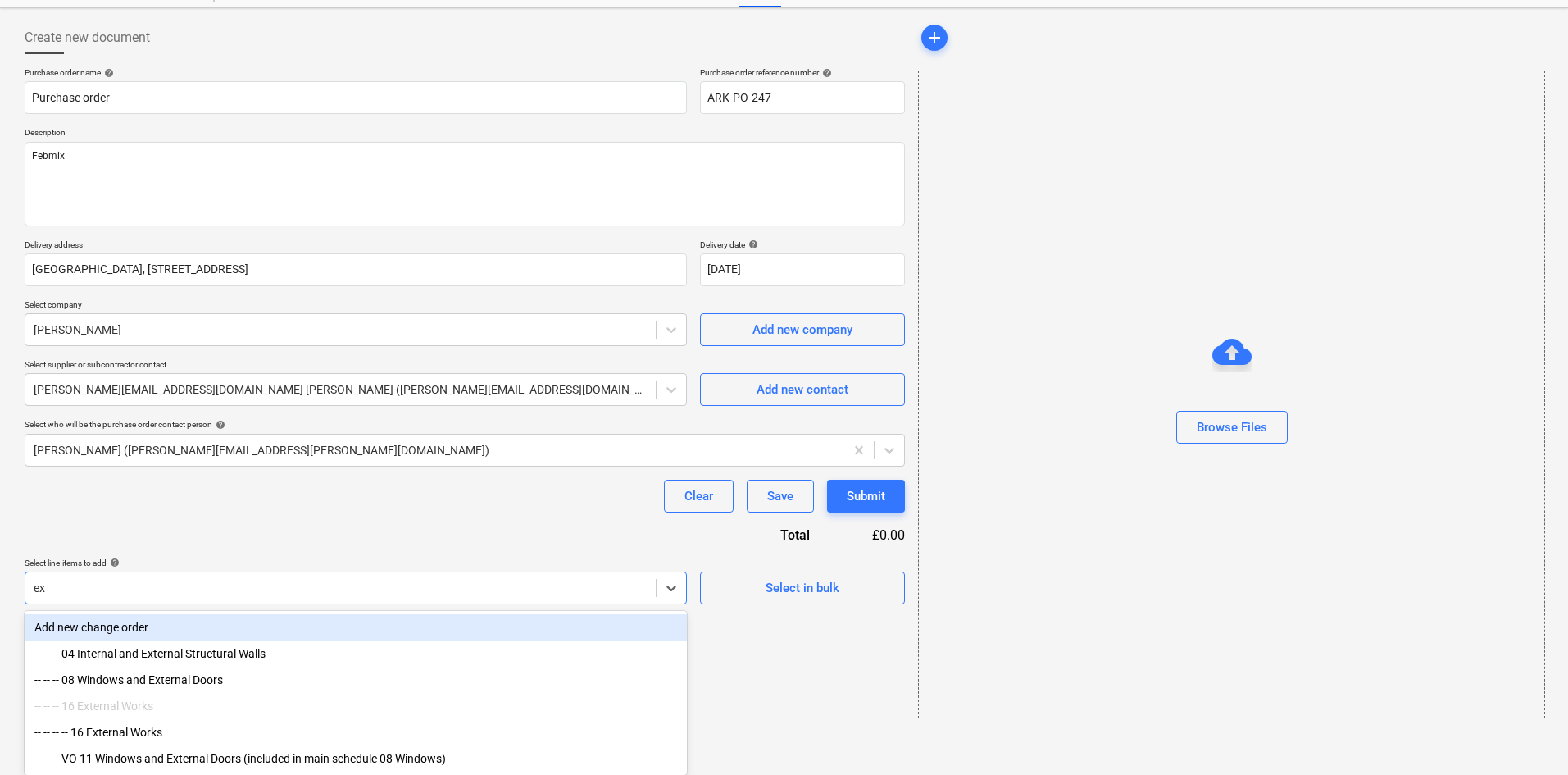
scroll to position [72, 0]
type input "e"
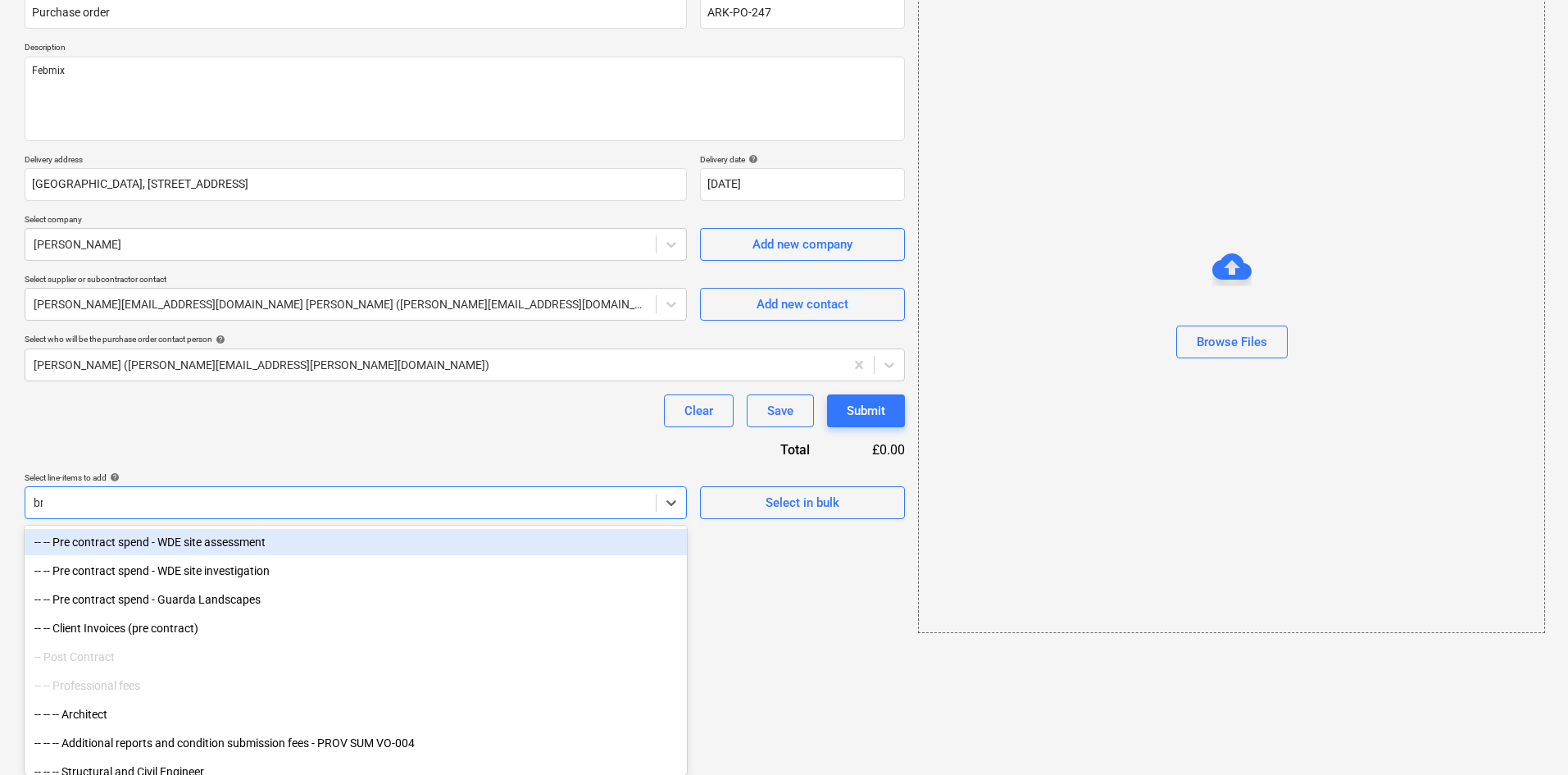
scroll to position [24, 0]
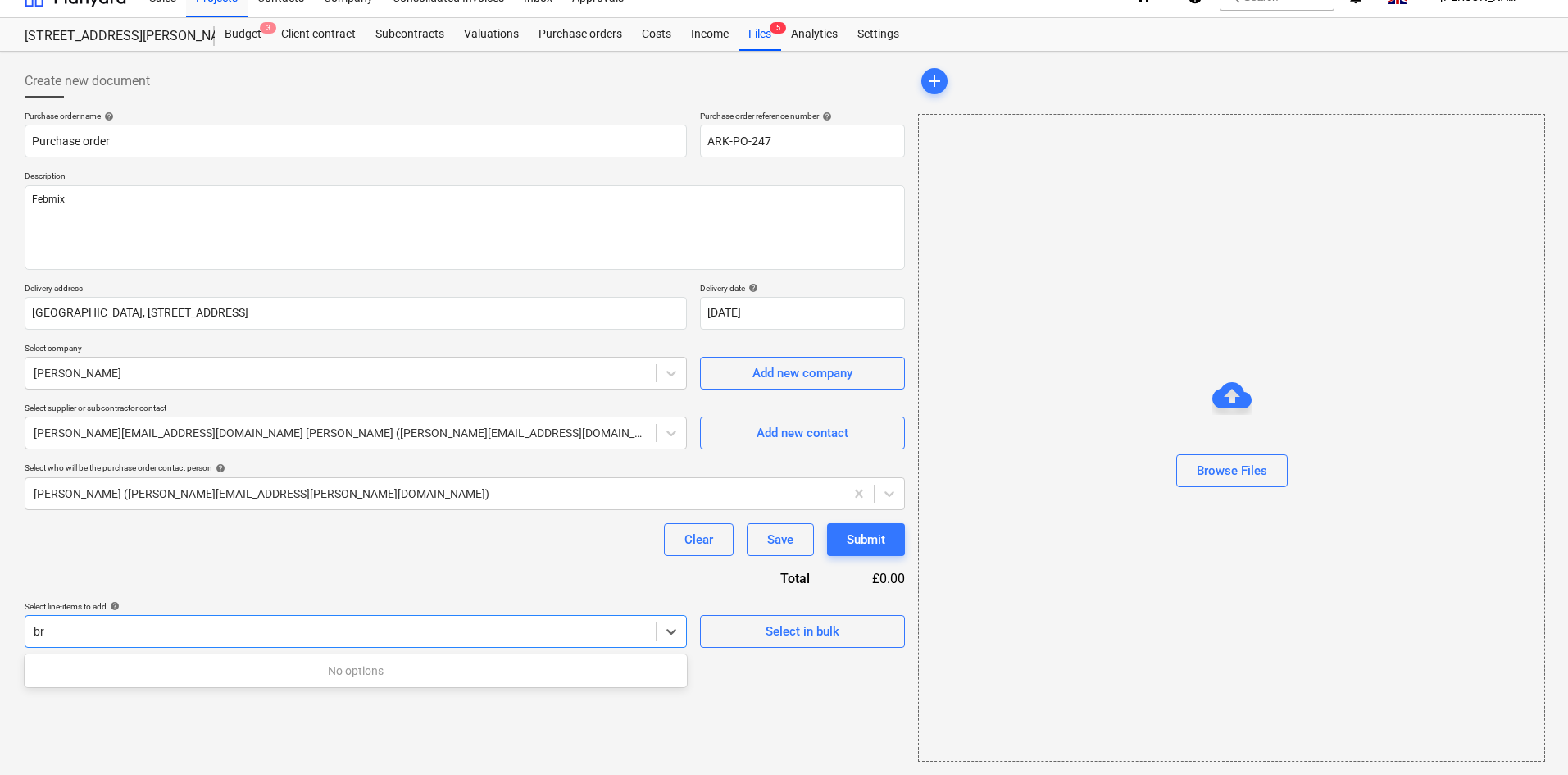
type input "b"
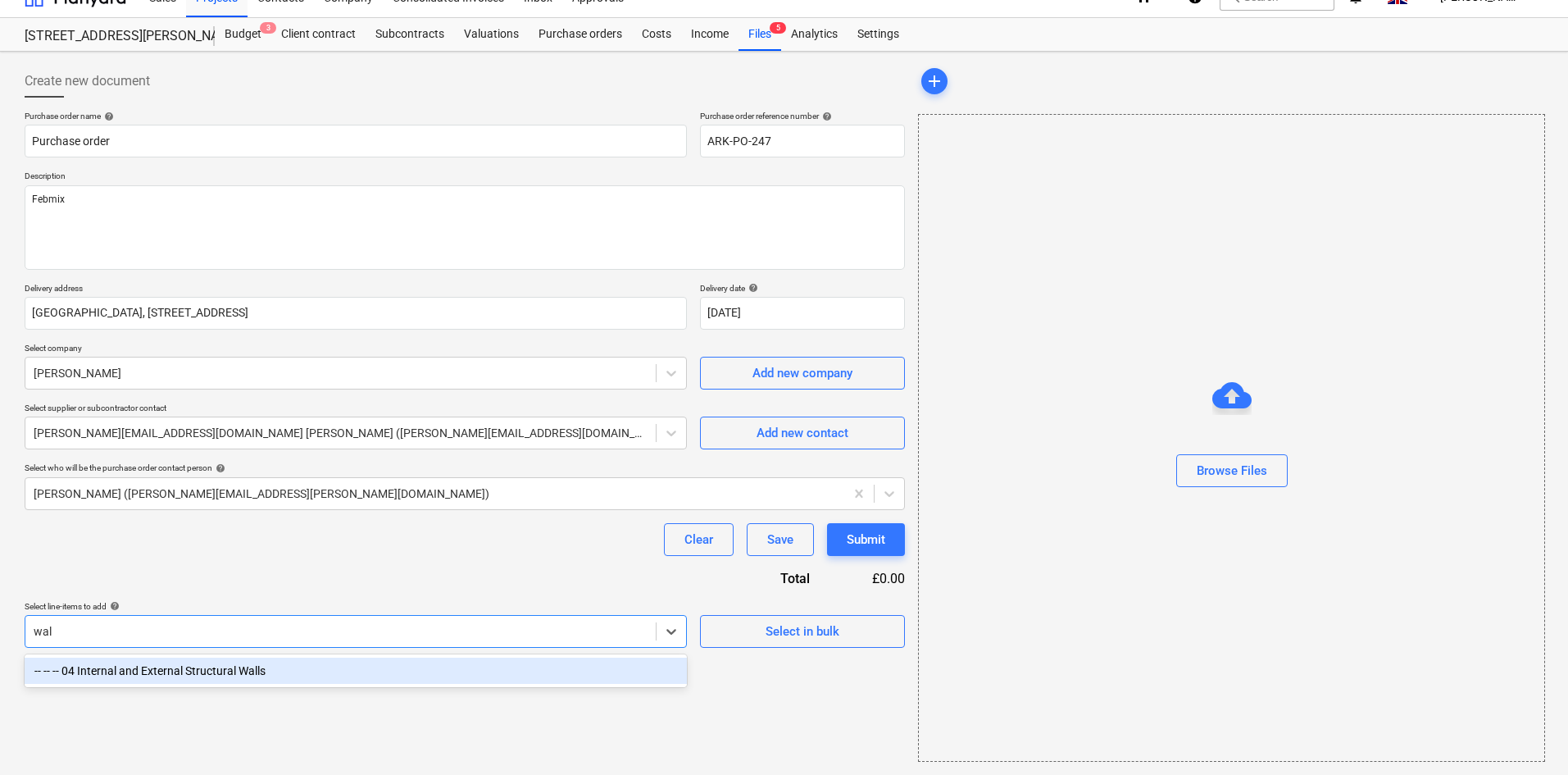
type input "wall"
click at [250, 682] on div "-- -- -- 04 Internal and External Structural Walls" at bounding box center [356, 671] width 662 height 26
type textarea "x"
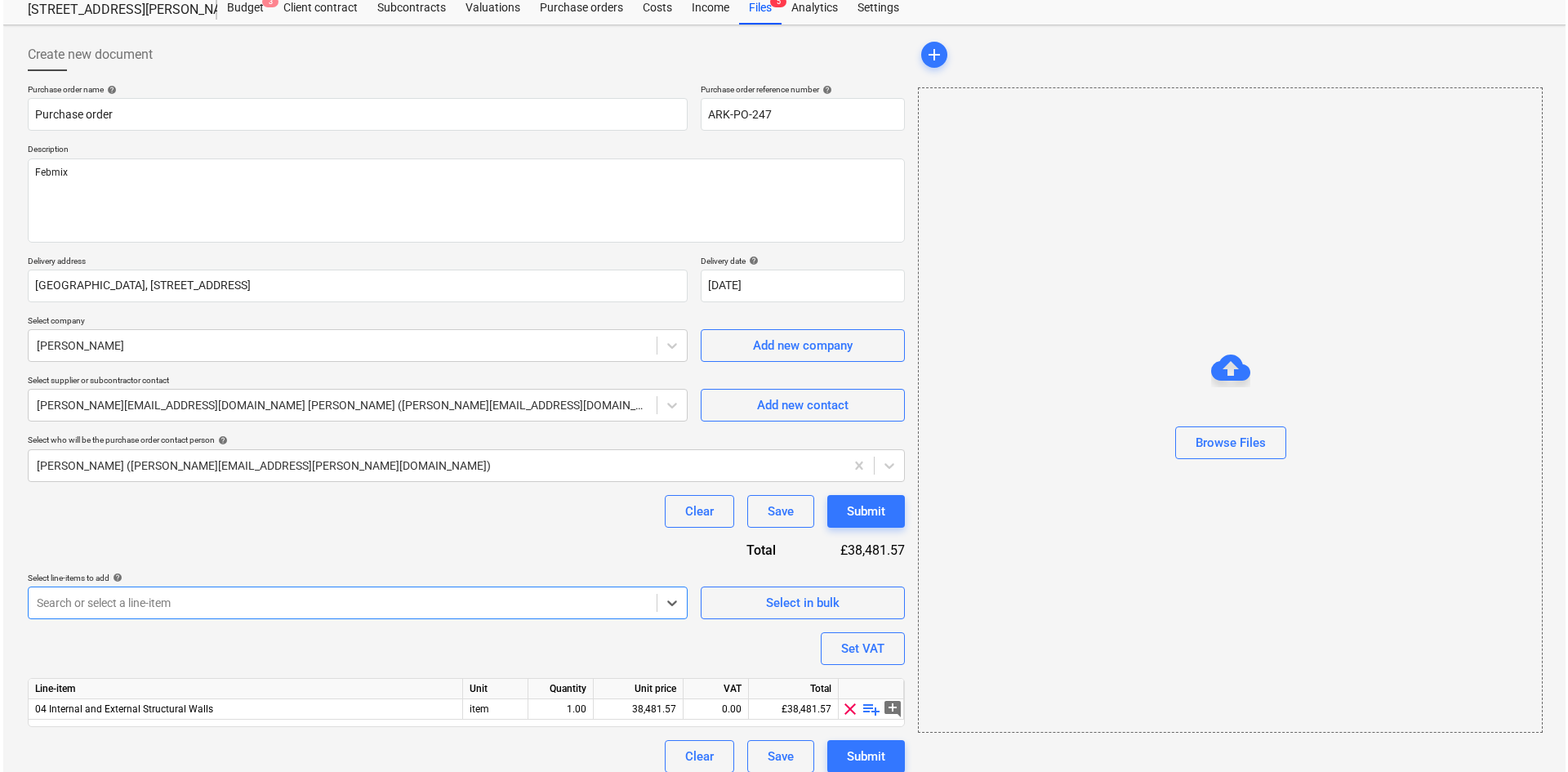
scroll to position [64, 0]
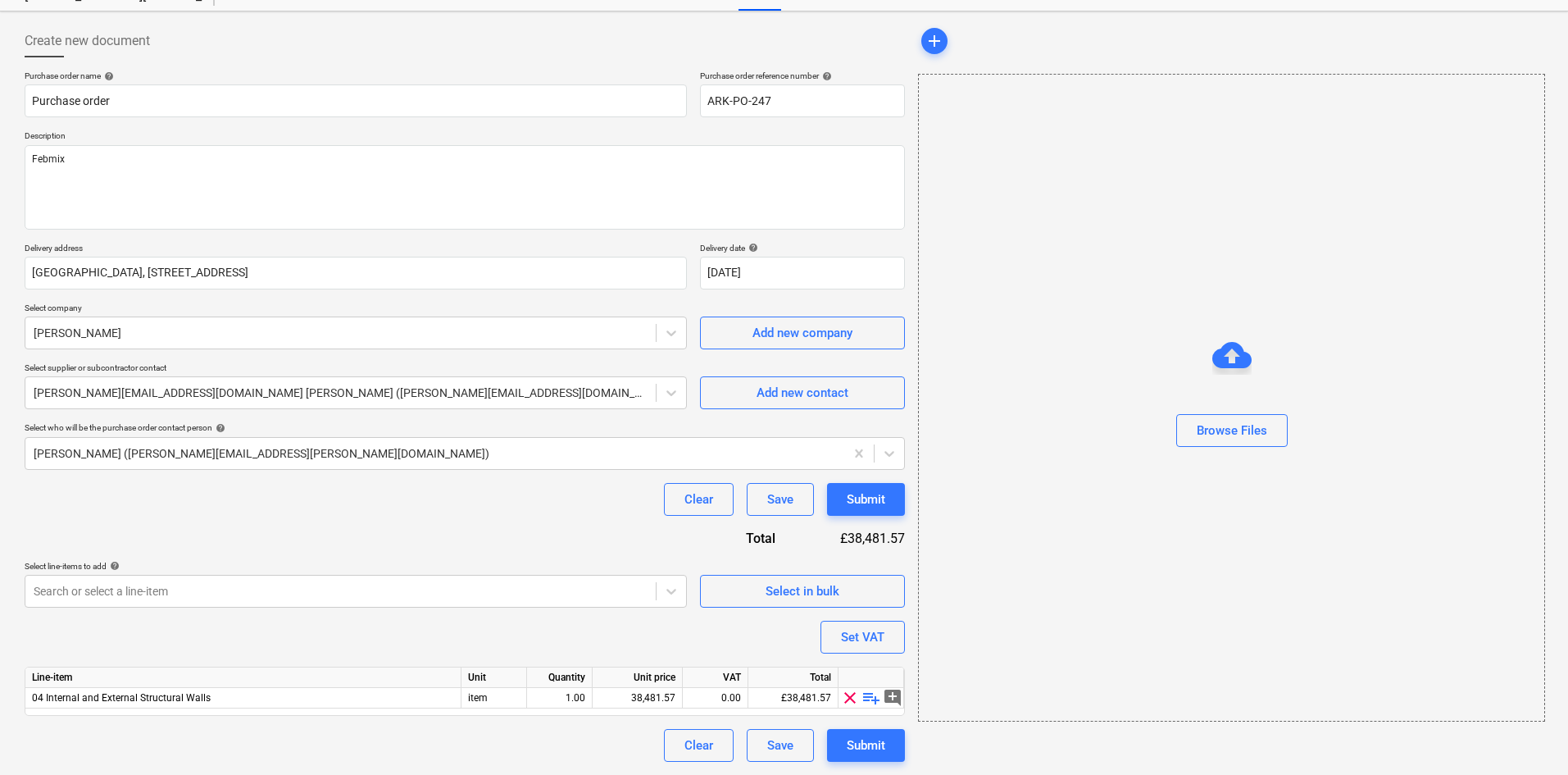
click at [868, 698] on span "playlist_add" at bounding box center [871, 697] width 20 height 20
type textarea "x"
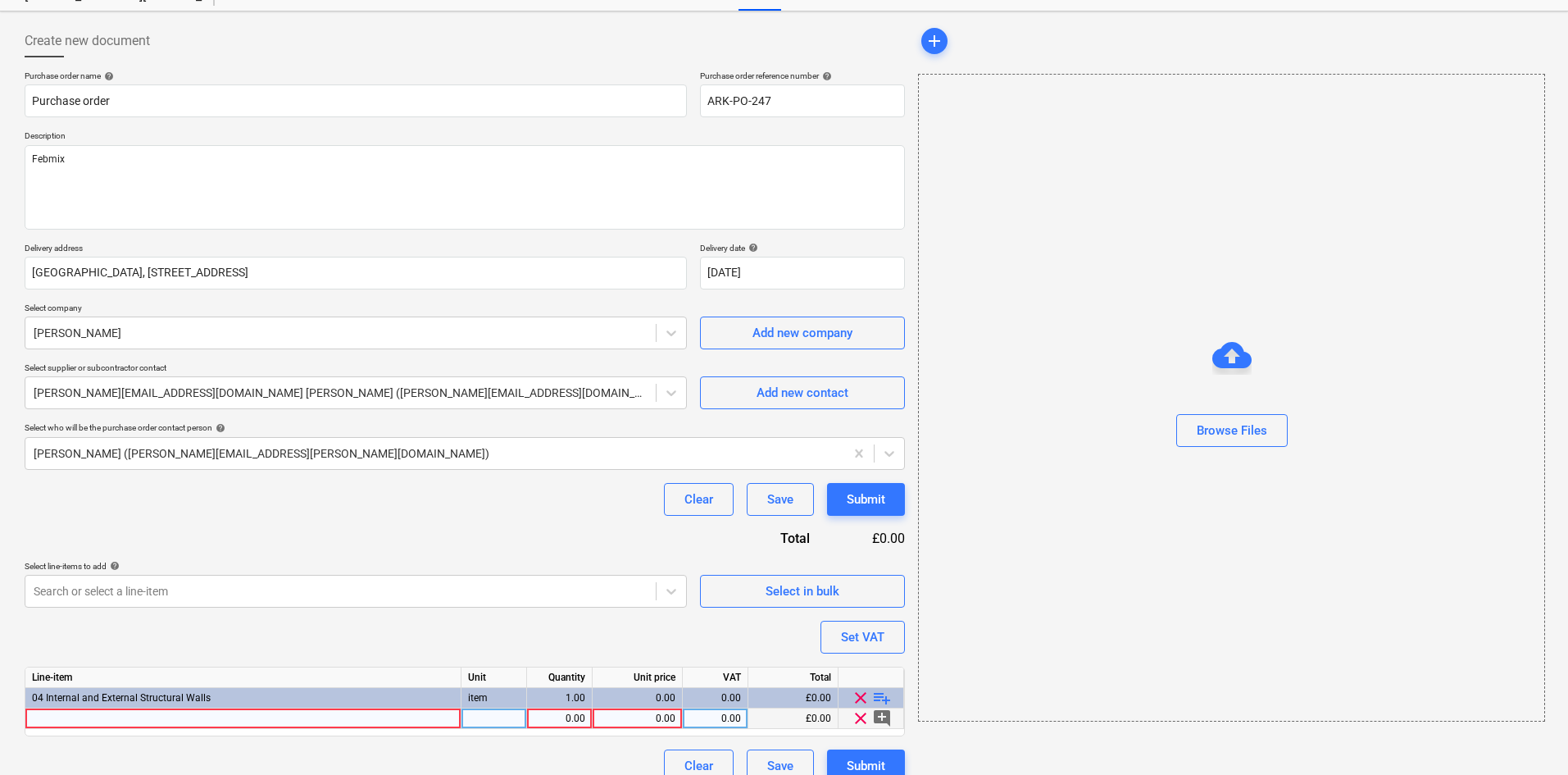
click at [156, 712] on div at bounding box center [244, 719] width 436 height 21
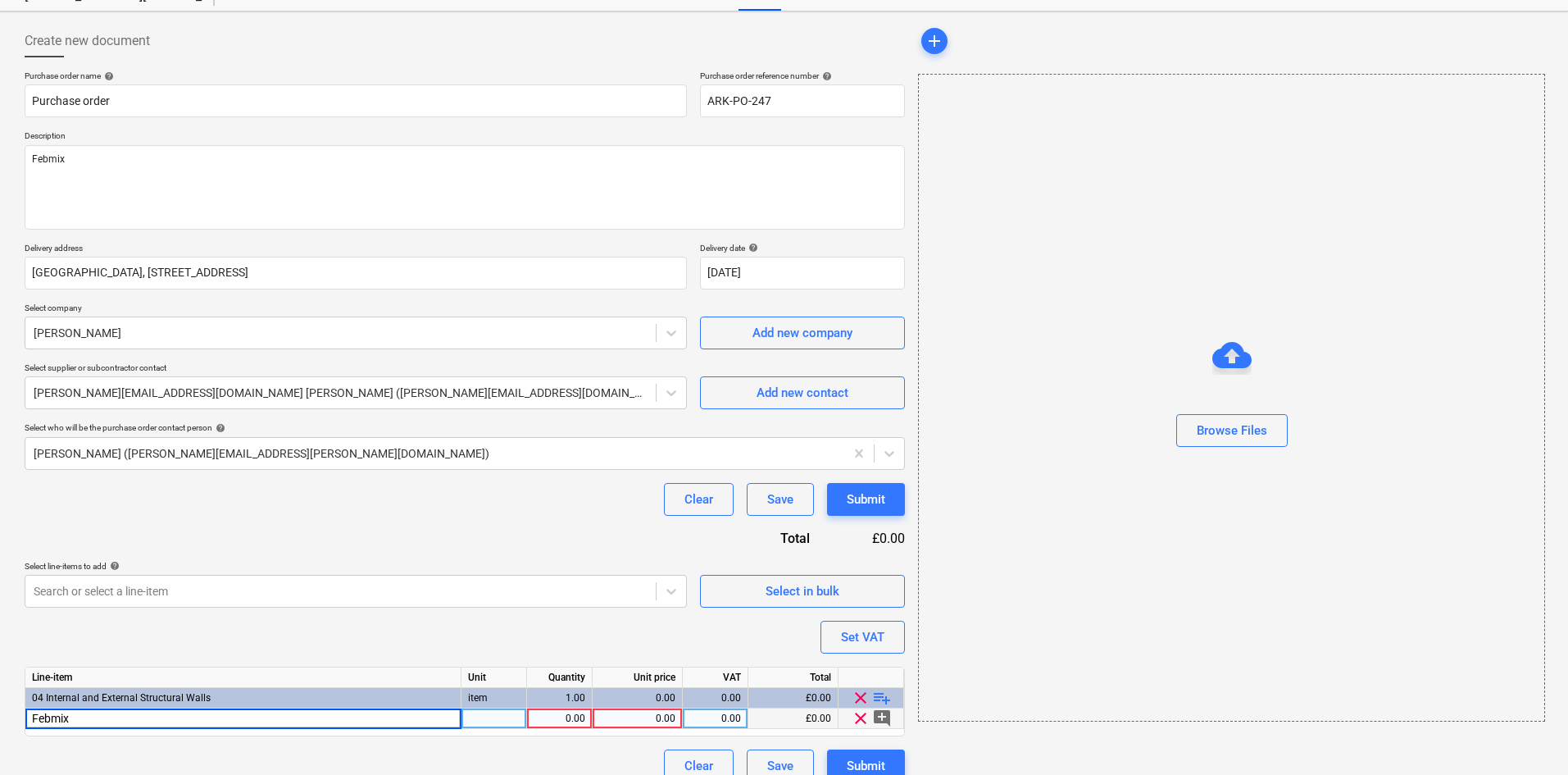
type input "Febmix"
type textarea "x"
click at [578, 720] on div "1.00" at bounding box center [559, 719] width 52 height 21
click at [621, 720] on div "0.00" at bounding box center [637, 719] width 76 height 21
type input "20.37"
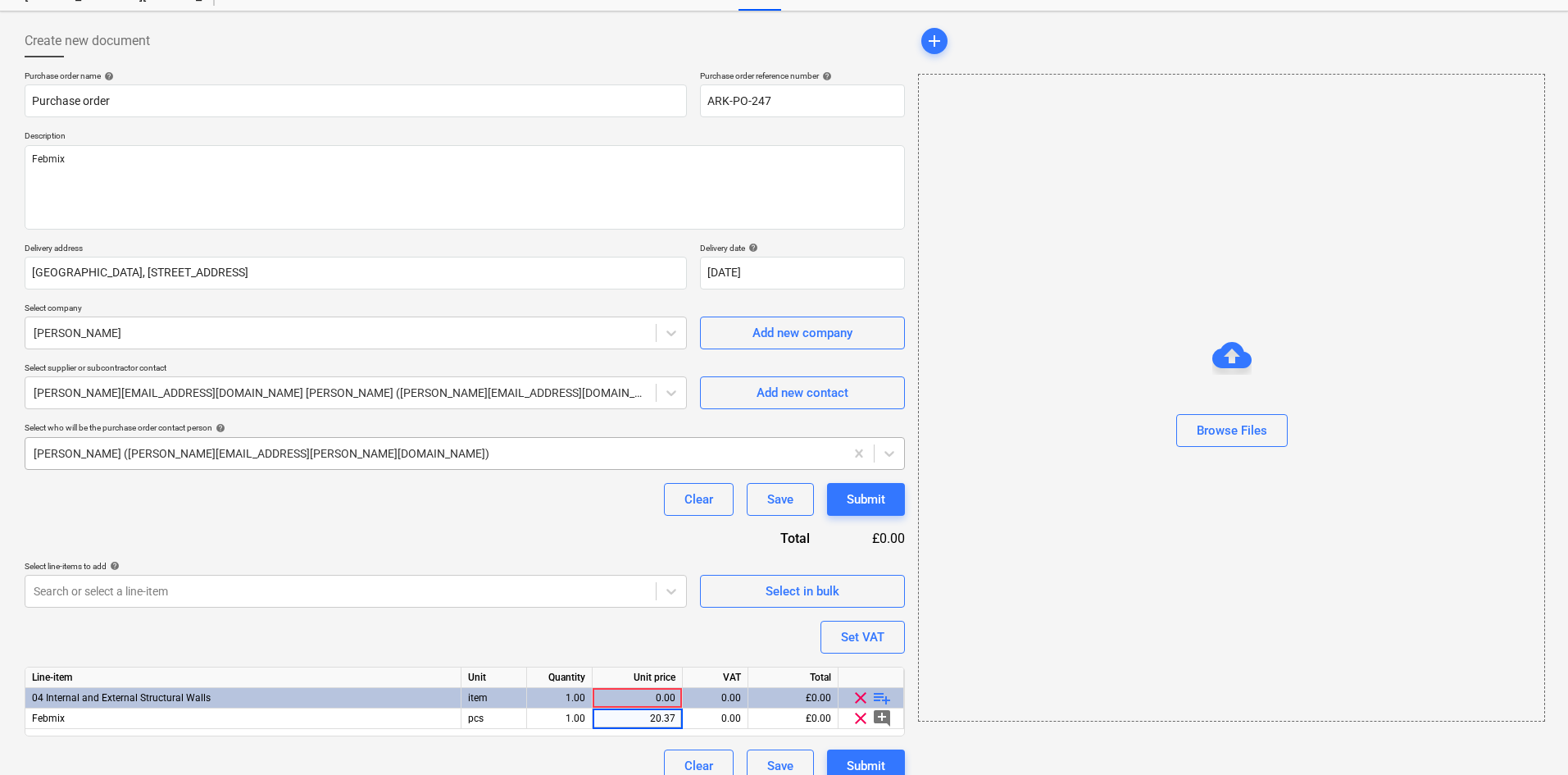
type textarea "x"
click at [514, 468] on div "[PERSON_NAME] ([PERSON_NAME][EMAIL_ADDRESS][PERSON_NAME][DOMAIN_NAME])" at bounding box center [465, 453] width 880 height 33
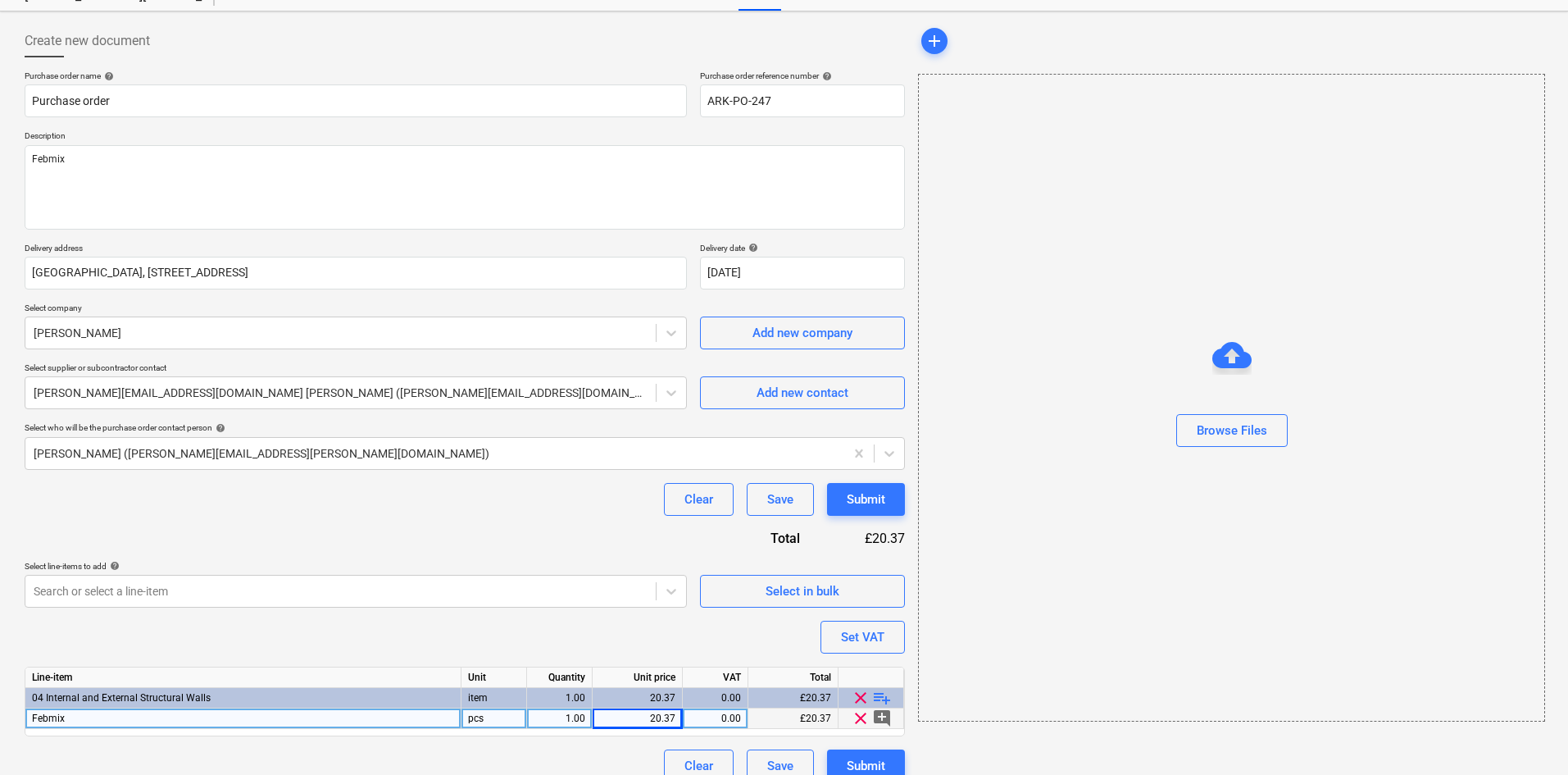
click at [177, 721] on div "Febmix" at bounding box center [244, 719] width 436 height 21
click at [177, 721] on input "Febmix" at bounding box center [243, 718] width 436 height 20
click at [181, 721] on input "Febmix" at bounding box center [243, 718] width 436 height 20
click at [235, 720] on input "Febmix" at bounding box center [243, 718] width 436 height 20
type input "Febmix 25L"
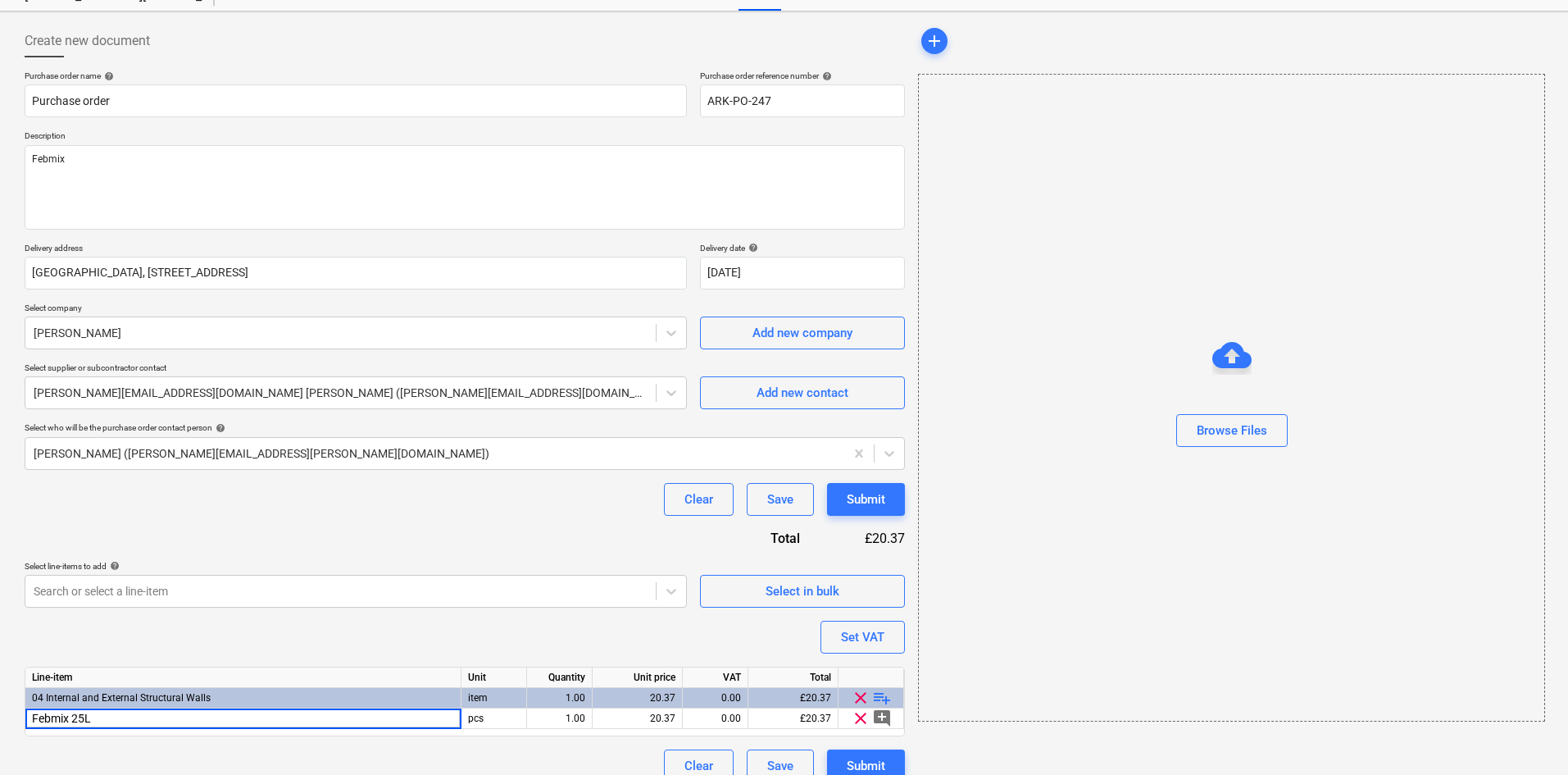
click at [412, 514] on div "Clear Save Submit" at bounding box center [465, 498] width 880 height 33
click at [868, 746] on button "Submit" at bounding box center [865, 766] width 78 height 33
type textarea "x"
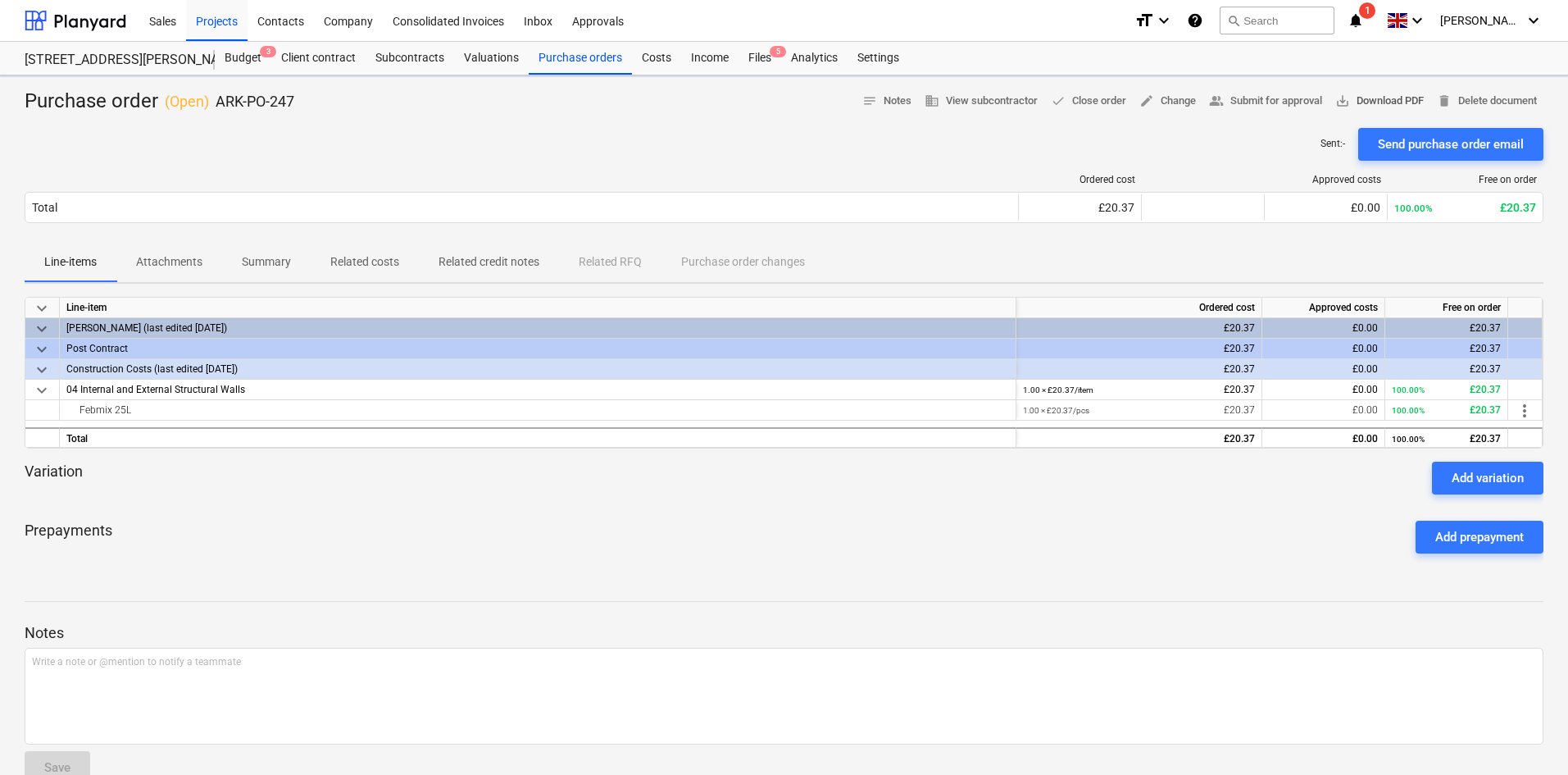
click at [1378, 105] on span "save_alt Download PDF" at bounding box center [1380, 102] width 88 height 19
click at [251, 58] on div "Budget 3" at bounding box center [243, 57] width 56 height 33
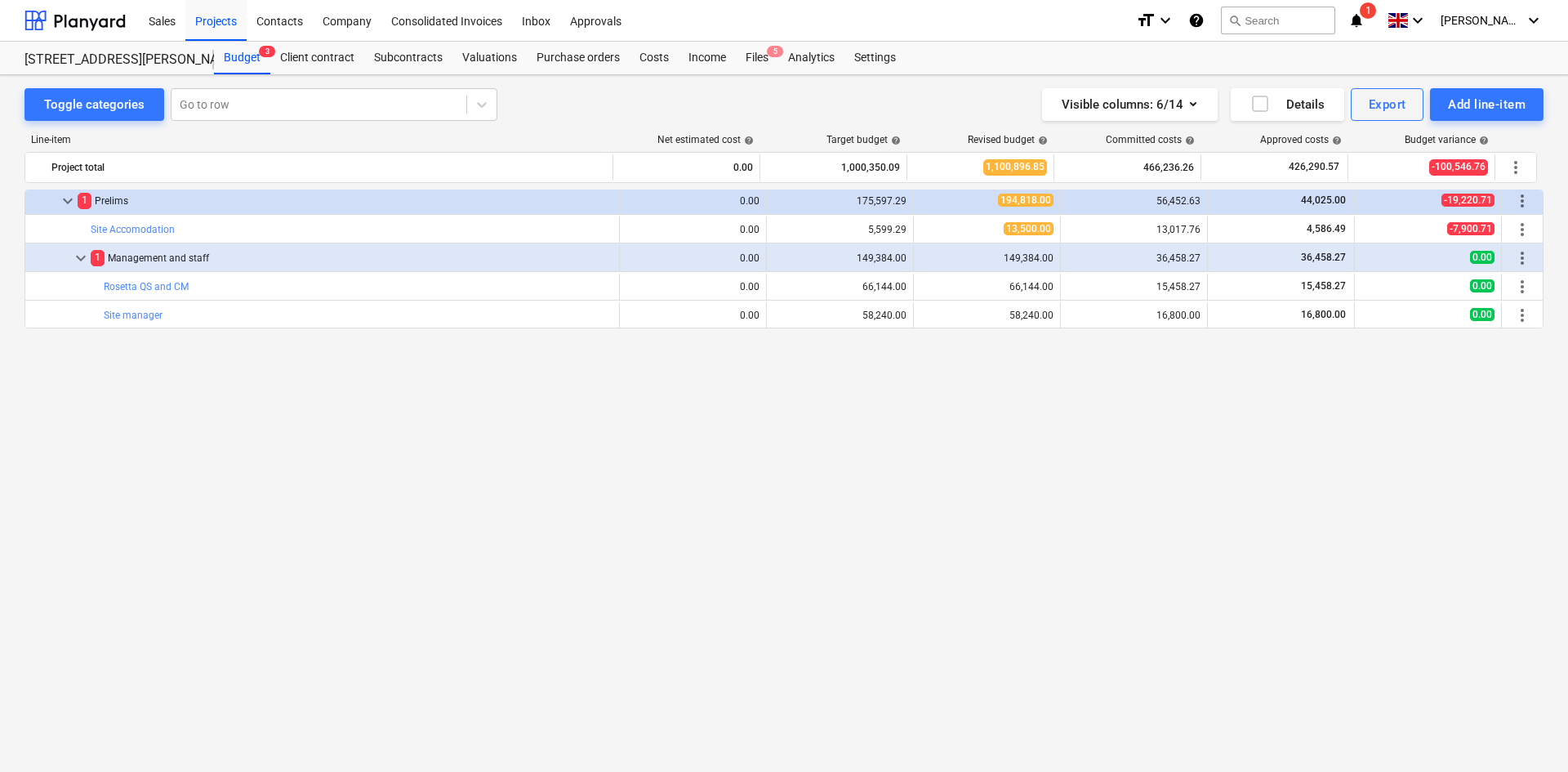
scroll to position [82, 0]
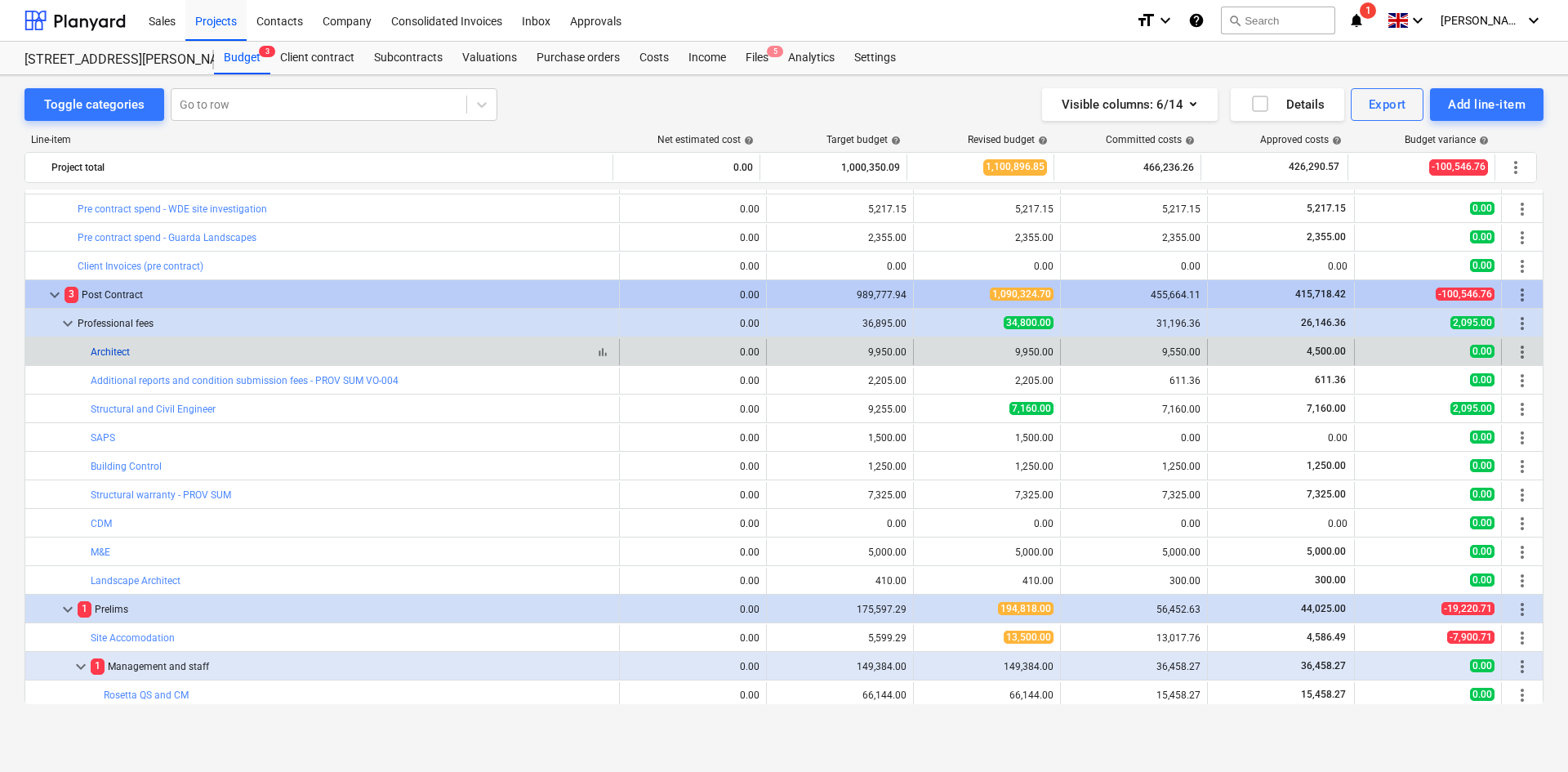
click at [125, 353] on link "Architect" at bounding box center [111, 352] width 39 height 11
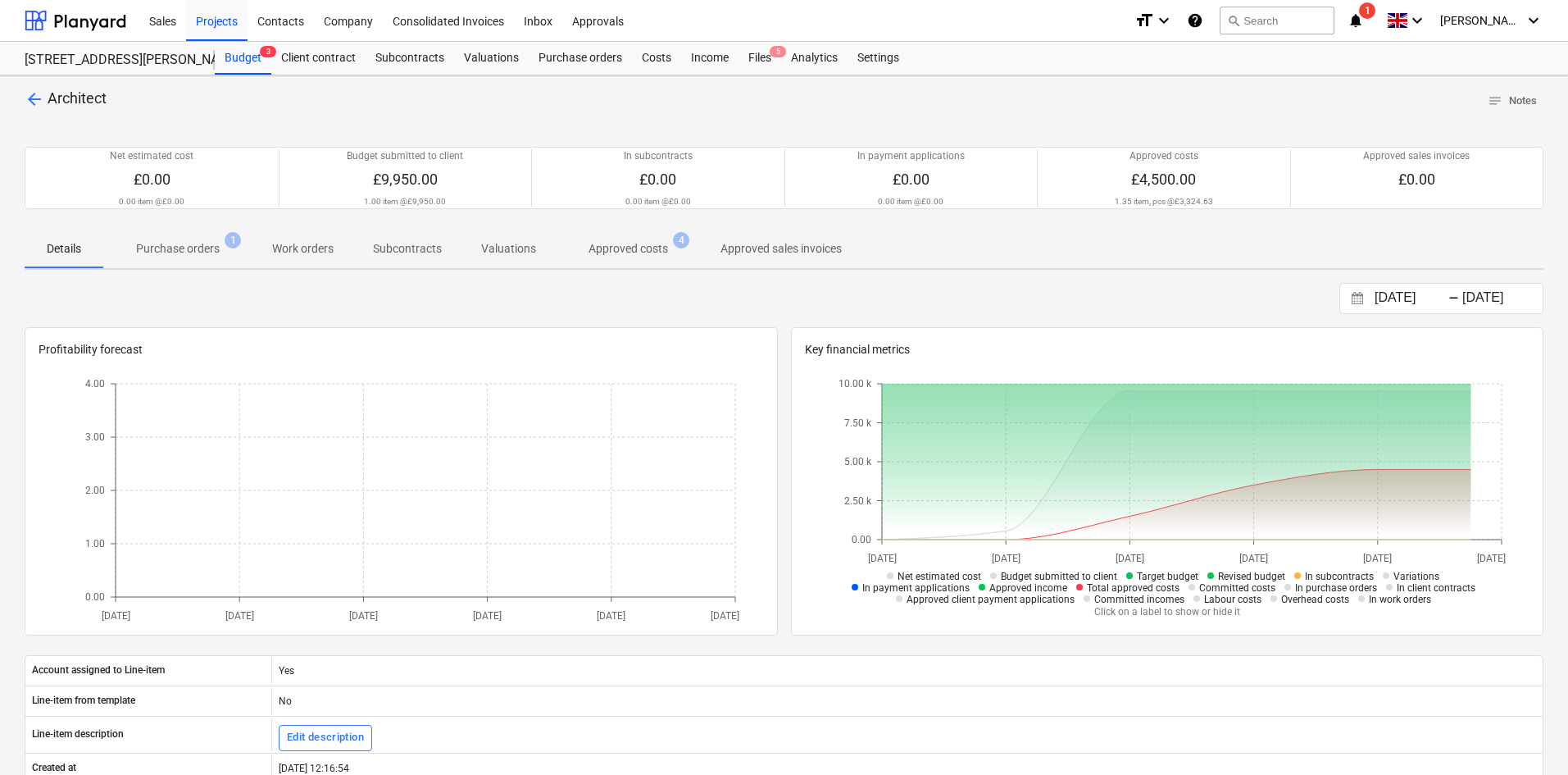
click at [650, 245] on p "Approved costs" at bounding box center [628, 248] width 80 height 17
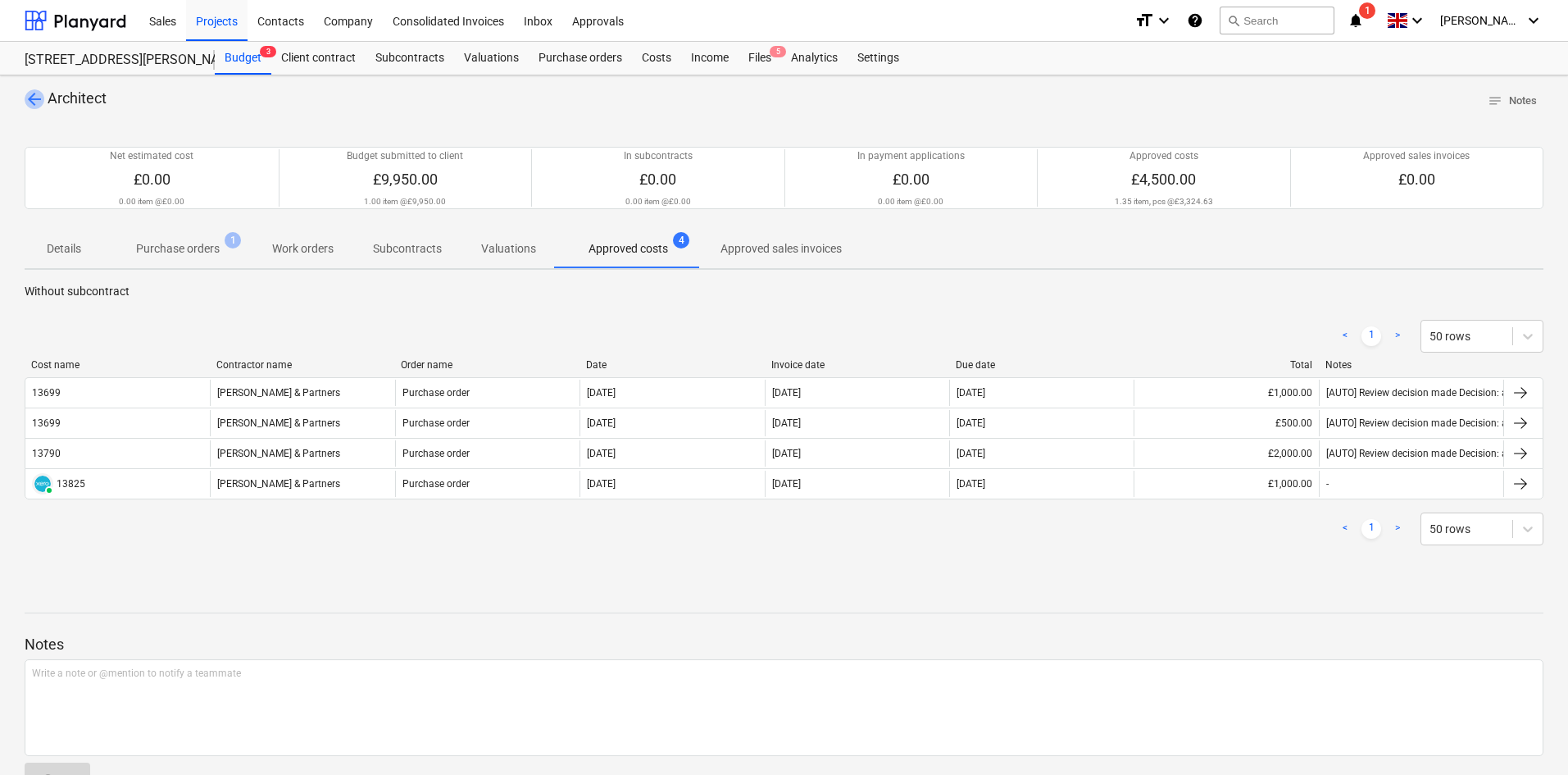
click at [35, 96] on span "arrow_back" at bounding box center [34, 99] width 20 height 20
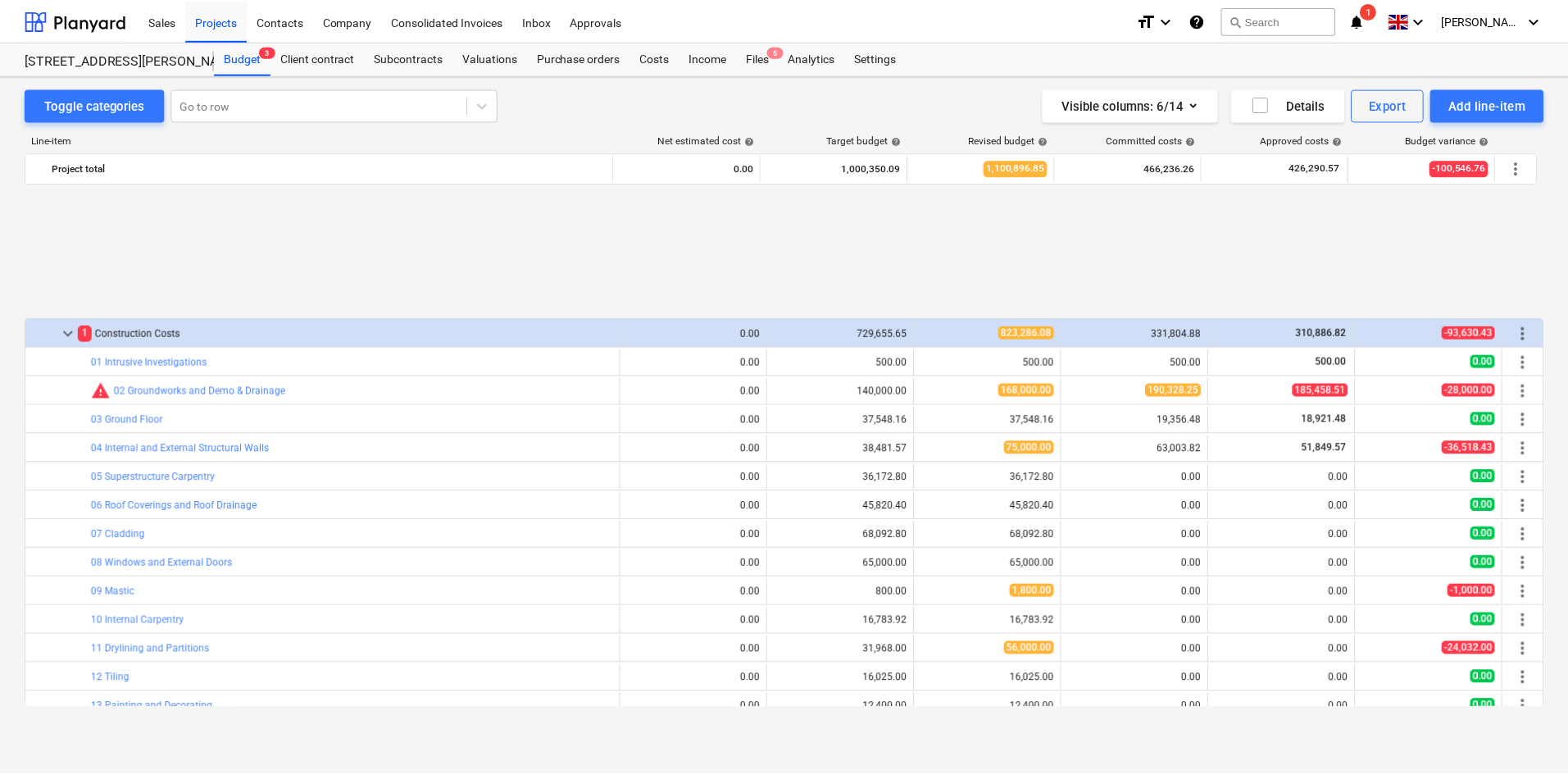
scroll to position [984, 0]
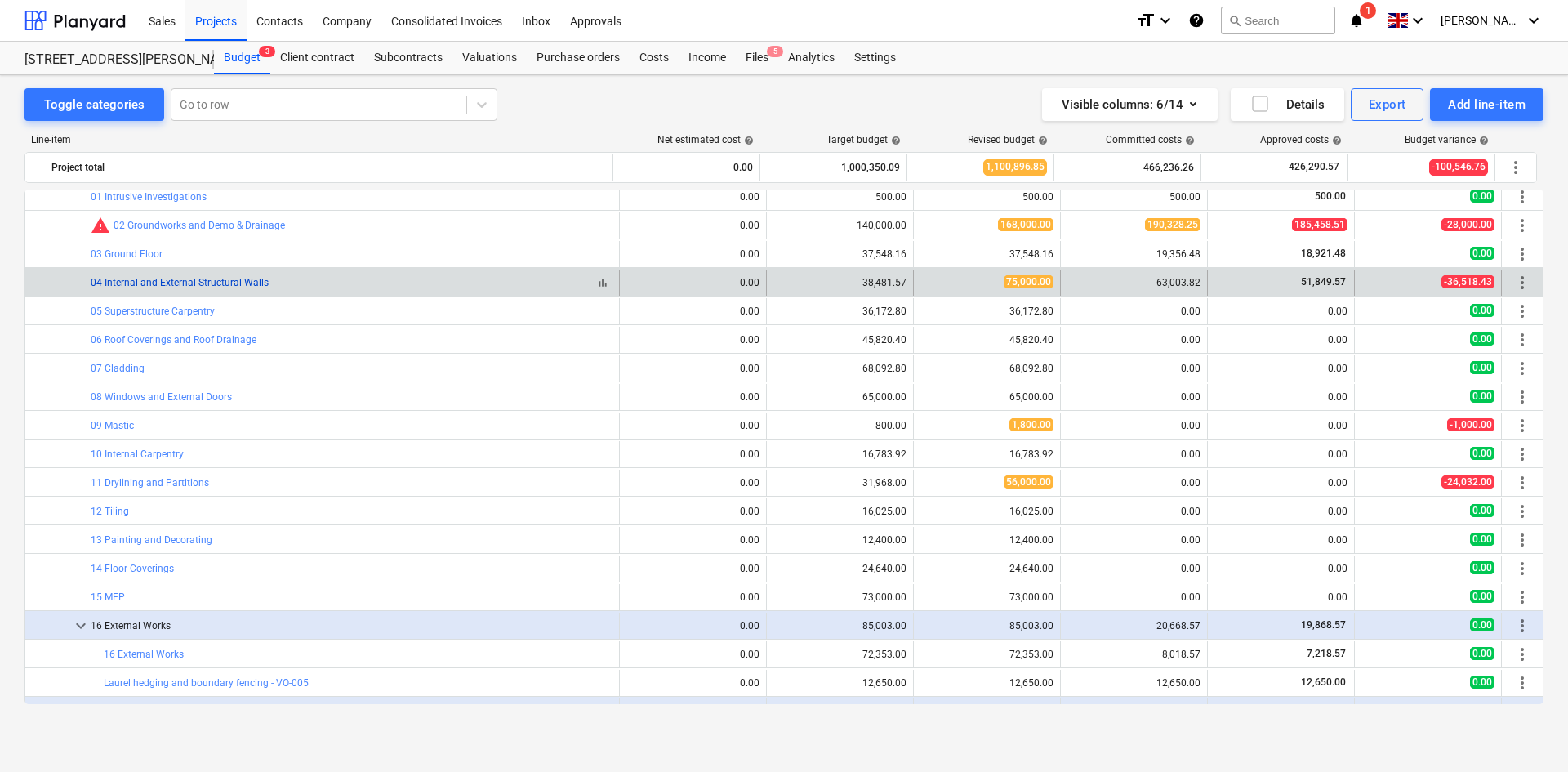
click at [177, 287] on link "04 Internal and External Structural Walls" at bounding box center [180, 282] width 178 height 11
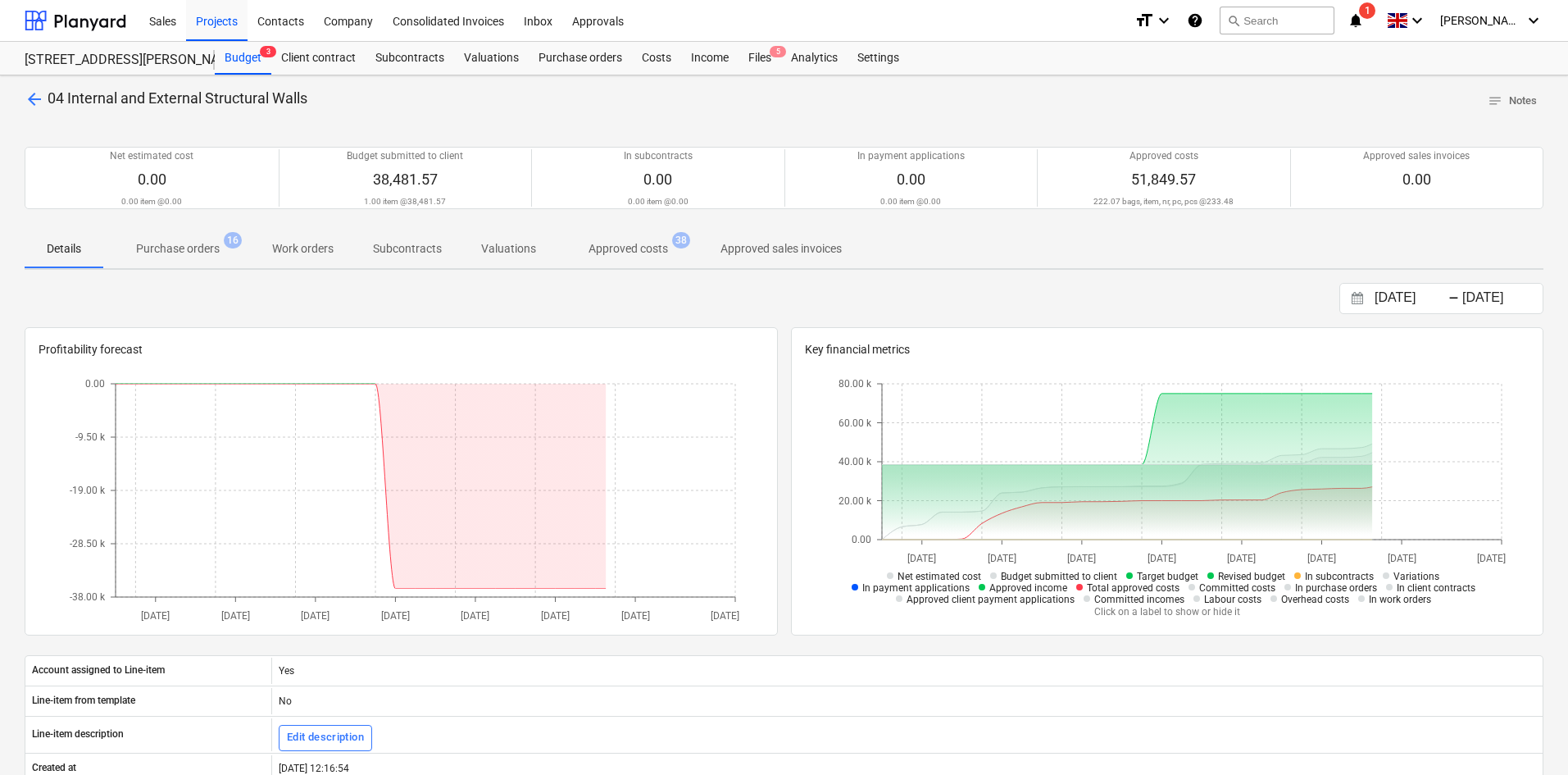
click at [630, 252] on p "Approved costs" at bounding box center [628, 248] width 80 height 17
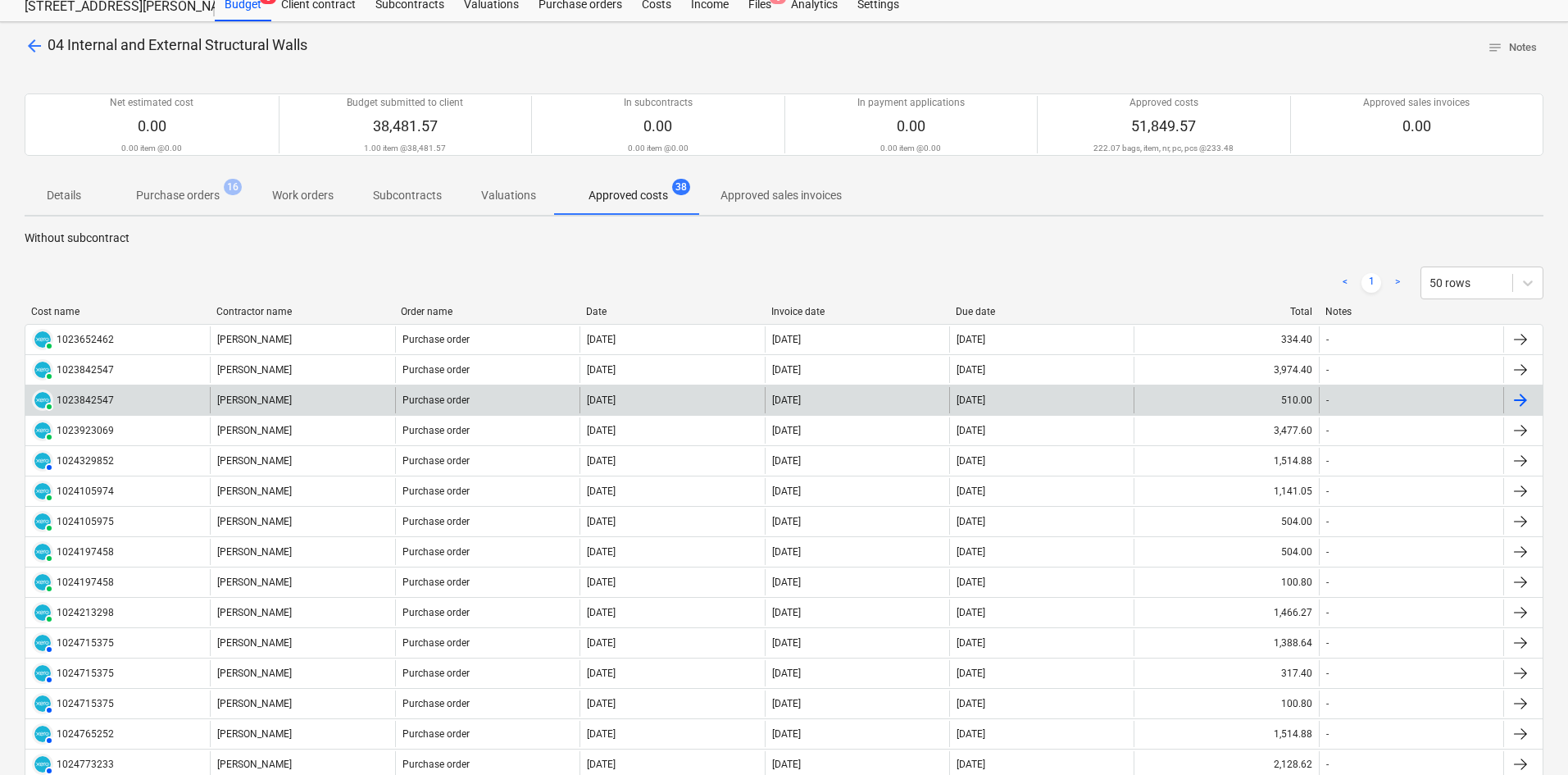
scroll to position [82, 0]
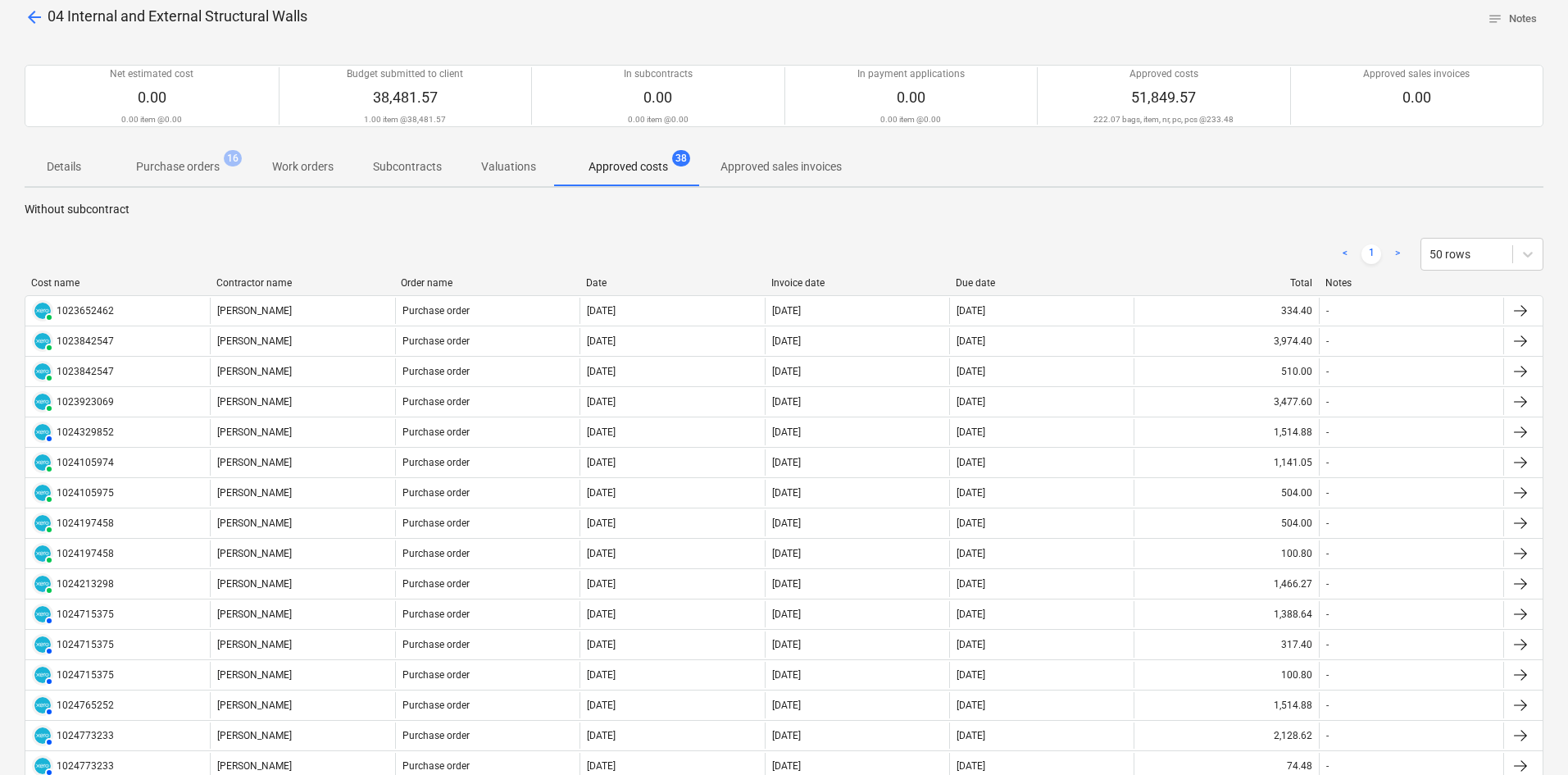
click at [26, 16] on span "arrow_back" at bounding box center [34, 17] width 20 height 20
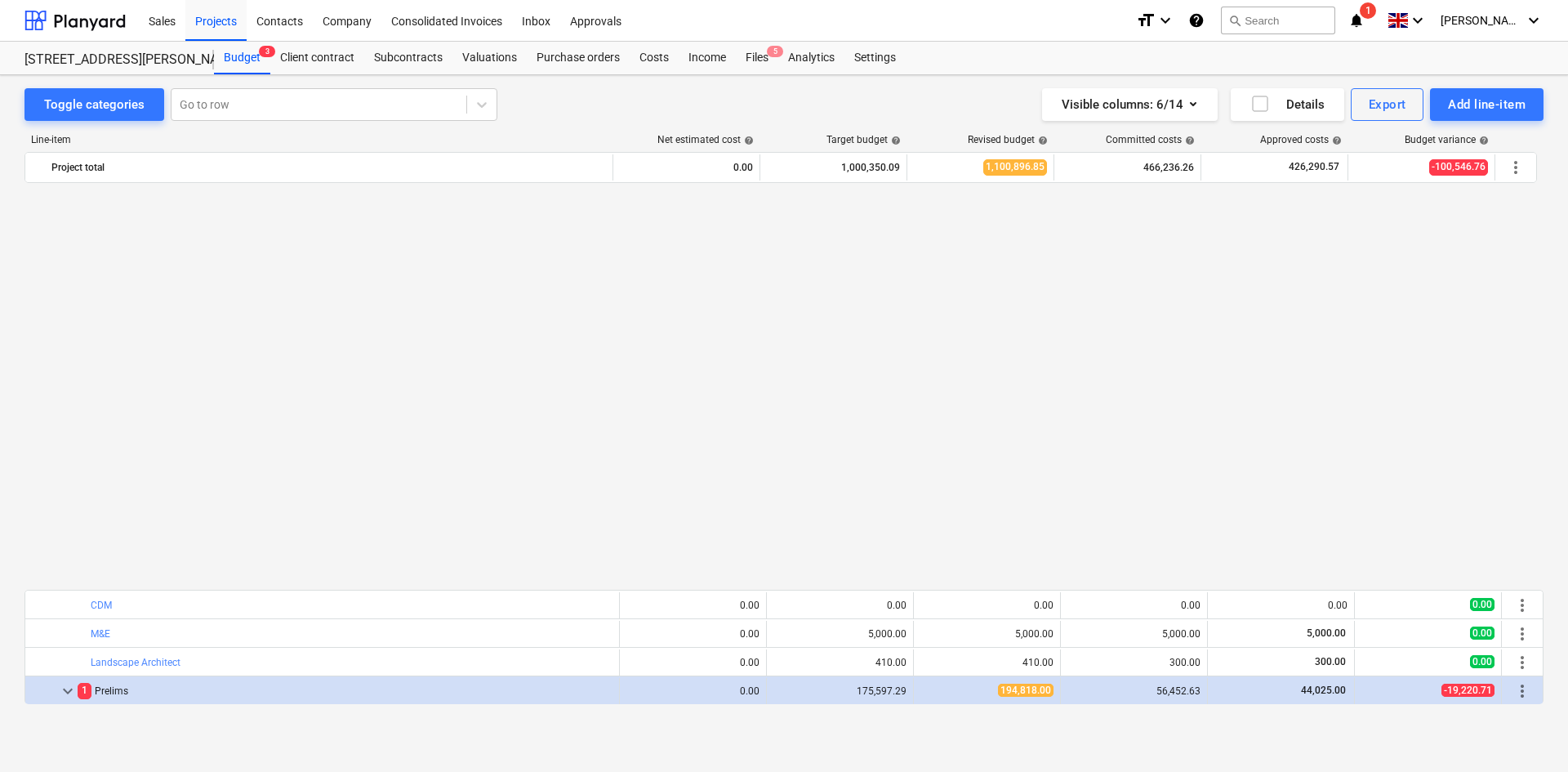
scroll to position [980, 0]
